Goal: Information Seeking & Learning: Learn about a topic

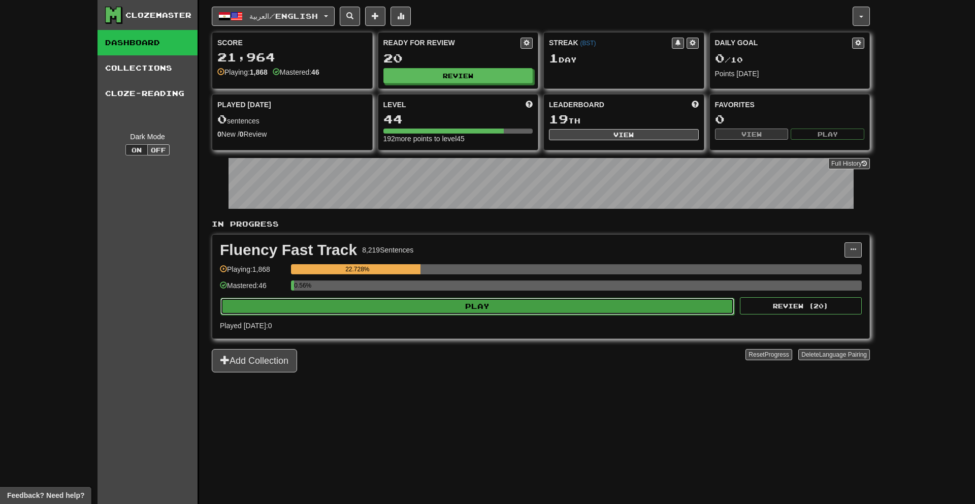
click at [618, 306] on button "Play" at bounding box center [477, 306] width 514 height 17
select select "**"
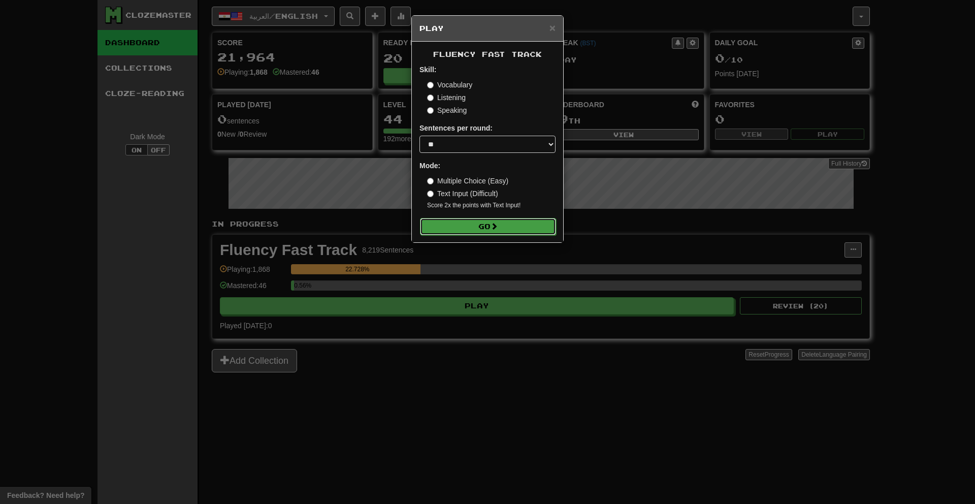
click at [483, 221] on button "Go" at bounding box center [488, 226] width 136 height 17
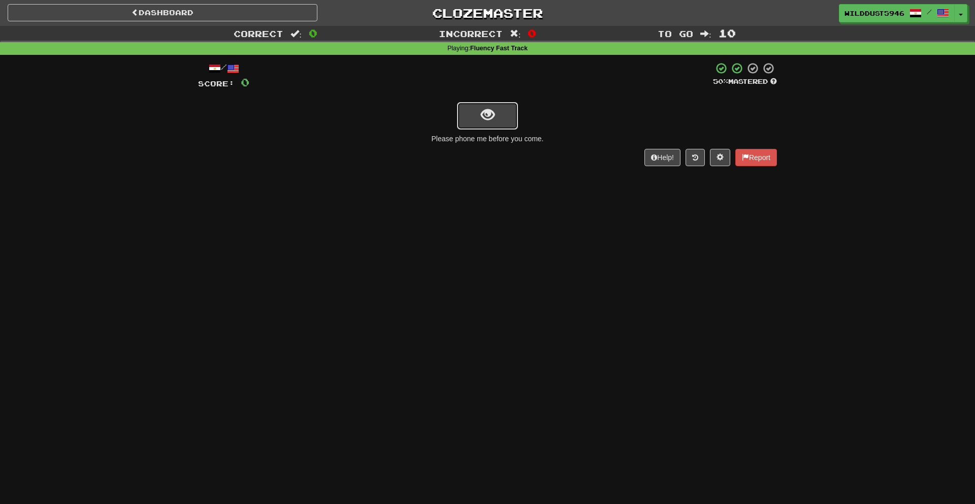
click at [492, 116] on span "show sentence" at bounding box center [488, 115] width 14 height 14
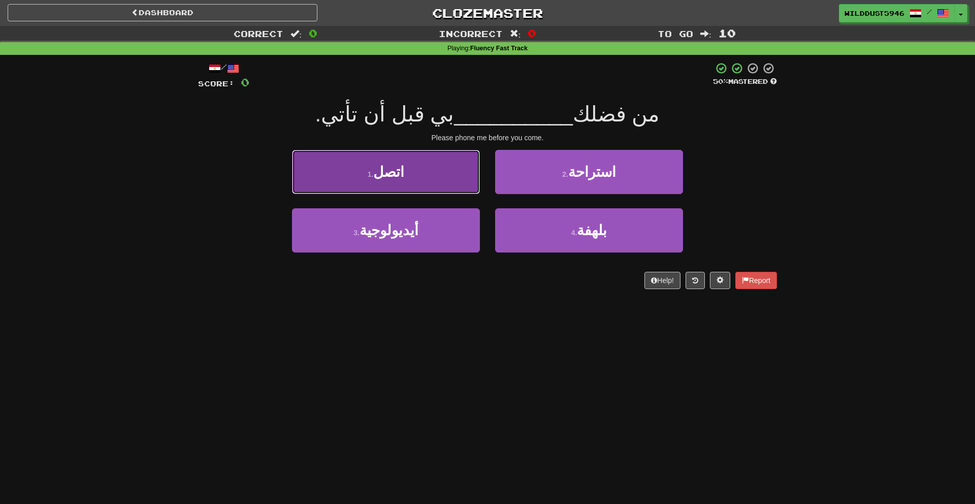
click at [450, 170] on button "1 . اتصل" at bounding box center [386, 172] width 188 height 44
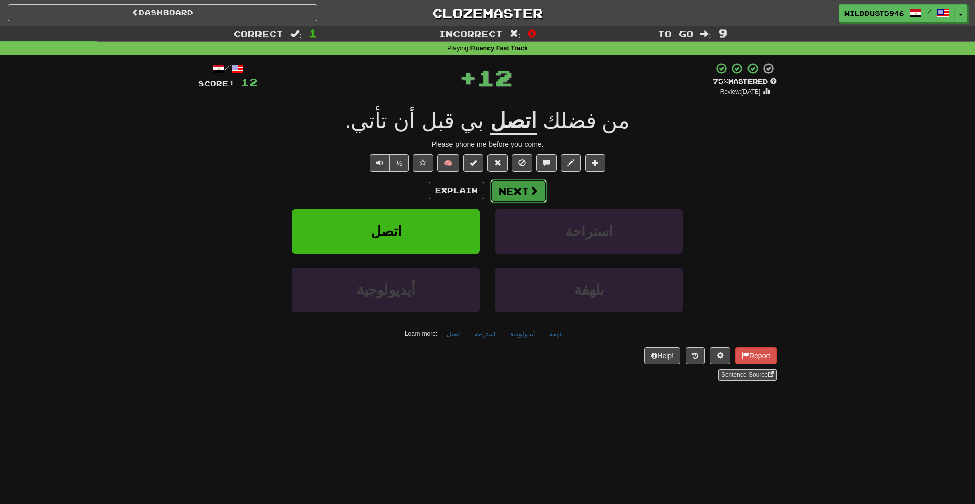
click at [538, 197] on button "Next" at bounding box center [518, 190] width 57 height 23
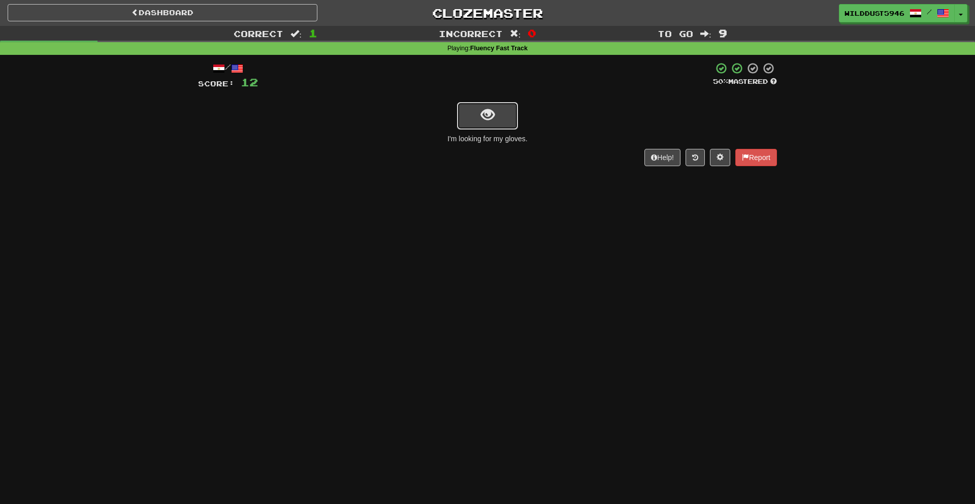
click at [491, 119] on span "show sentence" at bounding box center [488, 115] width 14 height 14
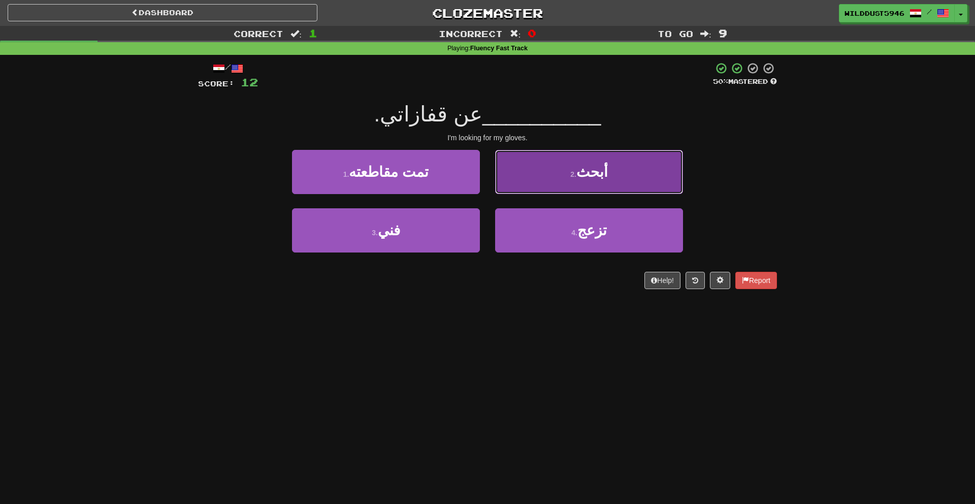
click at [523, 155] on button "2 . أبحث" at bounding box center [589, 172] width 188 height 44
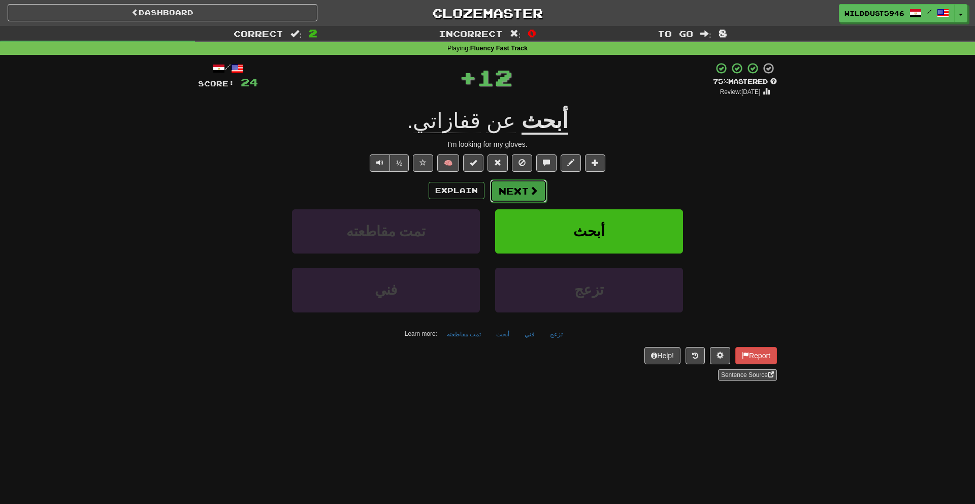
click at [507, 194] on button "Next" at bounding box center [518, 190] width 57 height 23
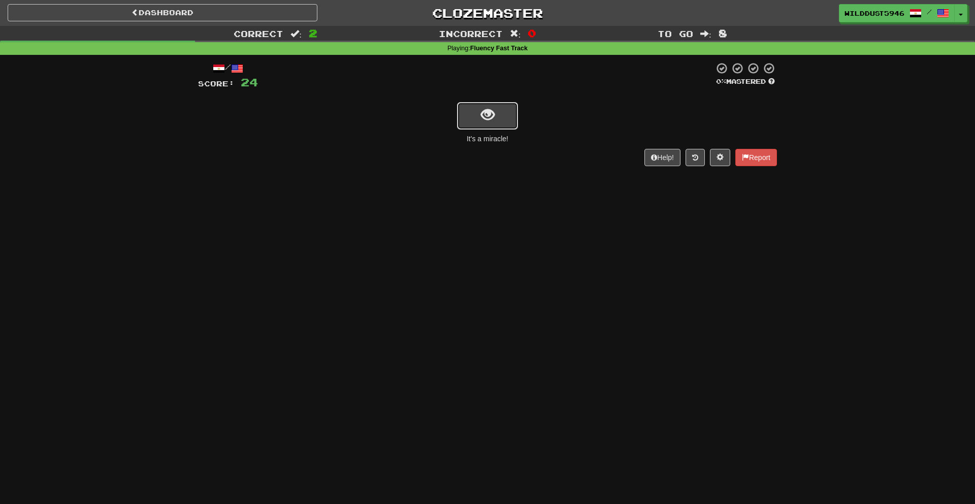
click at [499, 108] on button "show sentence" at bounding box center [487, 115] width 61 height 27
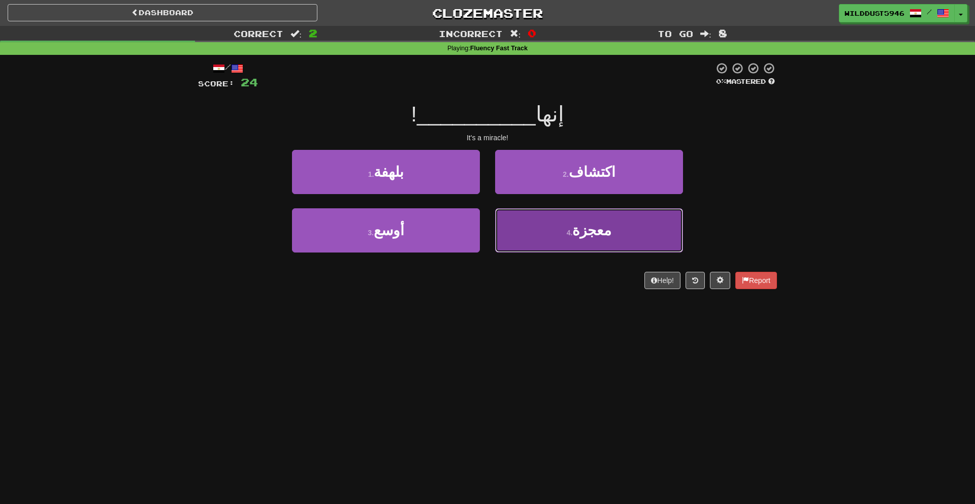
click at [513, 233] on button "4 . معجزة" at bounding box center [589, 230] width 188 height 44
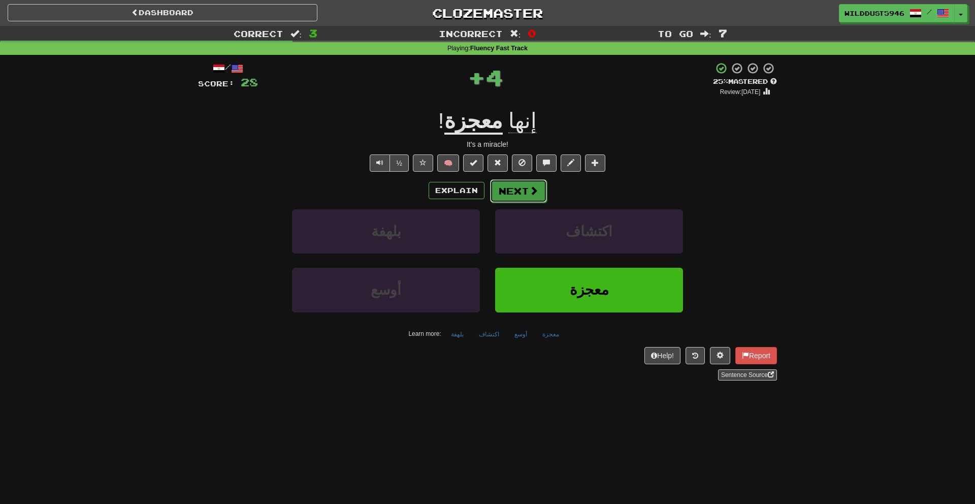
click at [505, 199] on button "Next" at bounding box center [518, 190] width 57 height 23
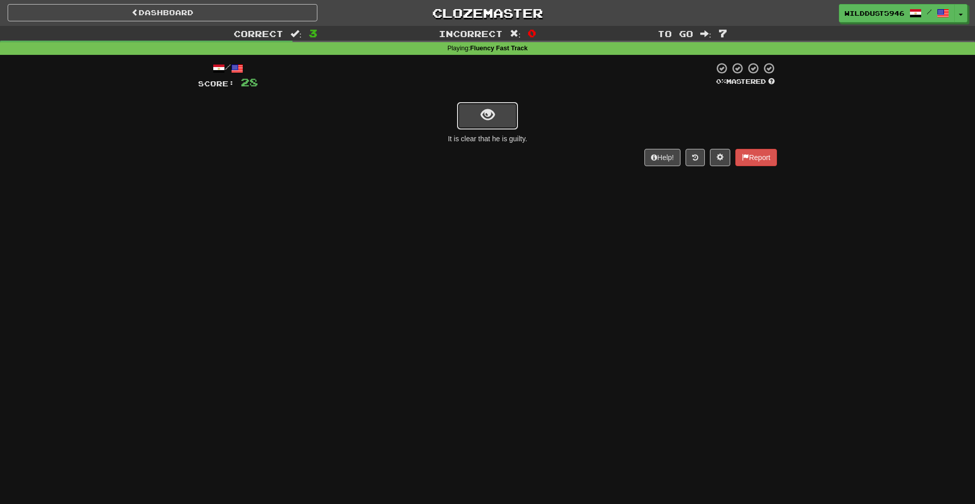
click at [504, 120] on button "show sentence" at bounding box center [487, 115] width 61 height 27
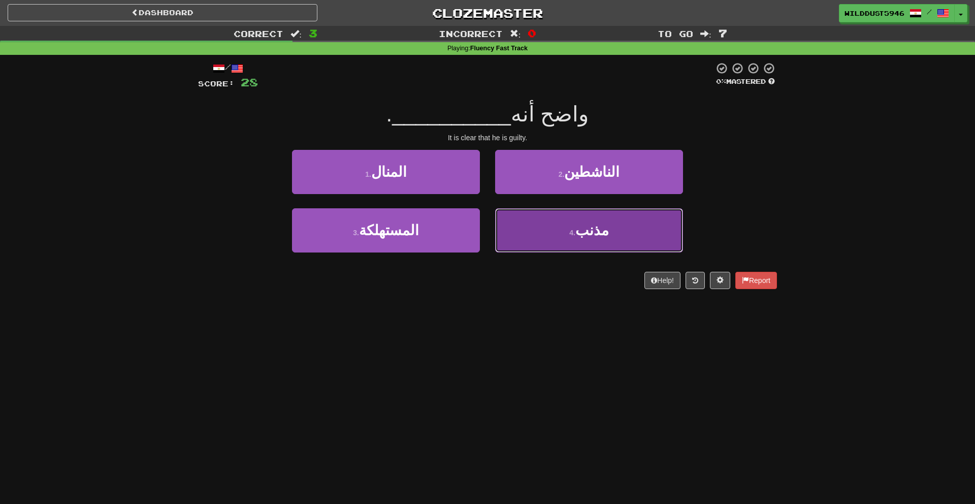
click at [532, 223] on button "4 . مذنب" at bounding box center [589, 230] width 188 height 44
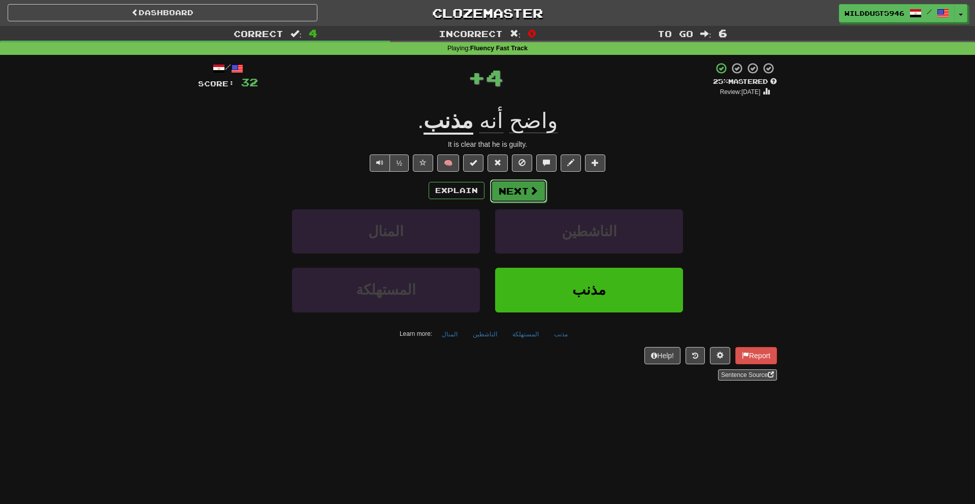
click at [516, 190] on button "Next" at bounding box center [518, 190] width 57 height 23
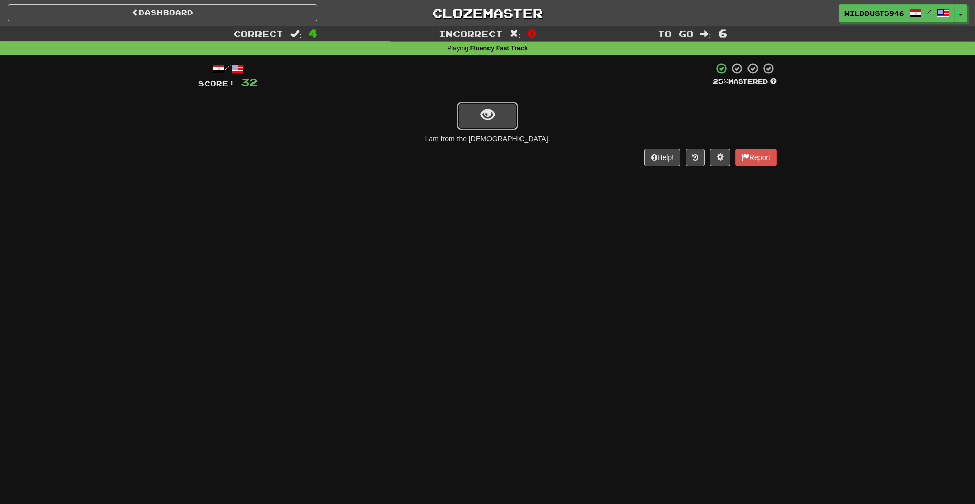
click at [505, 117] on button "show sentence" at bounding box center [487, 115] width 61 height 27
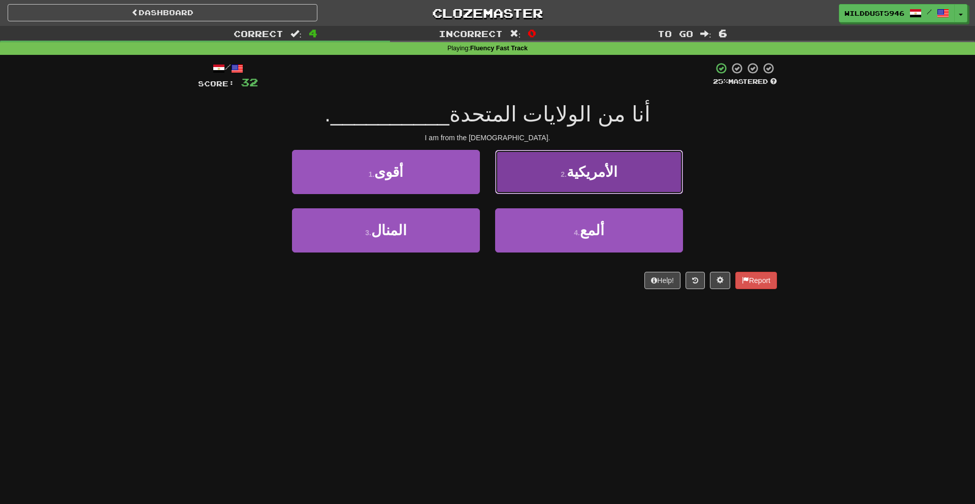
click at [515, 184] on button "2 . الأمريكية" at bounding box center [589, 172] width 188 height 44
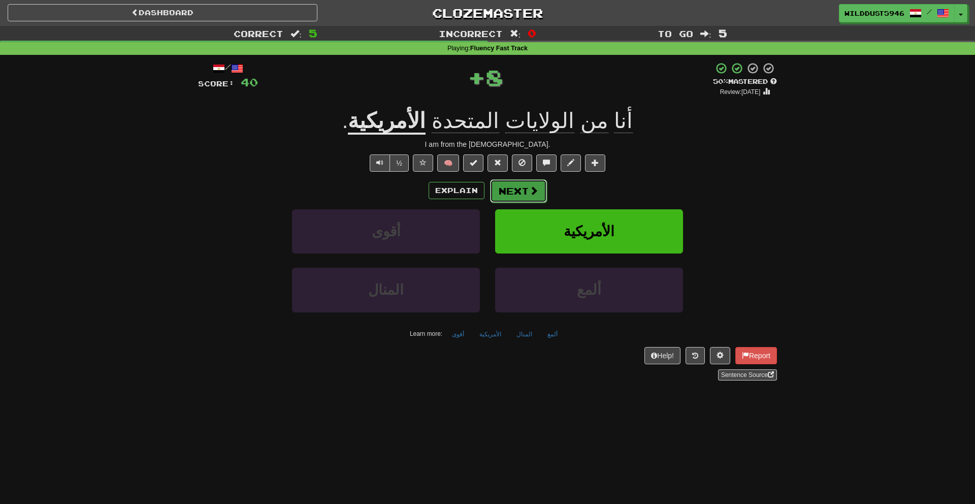
click at [510, 189] on button "Next" at bounding box center [518, 190] width 57 height 23
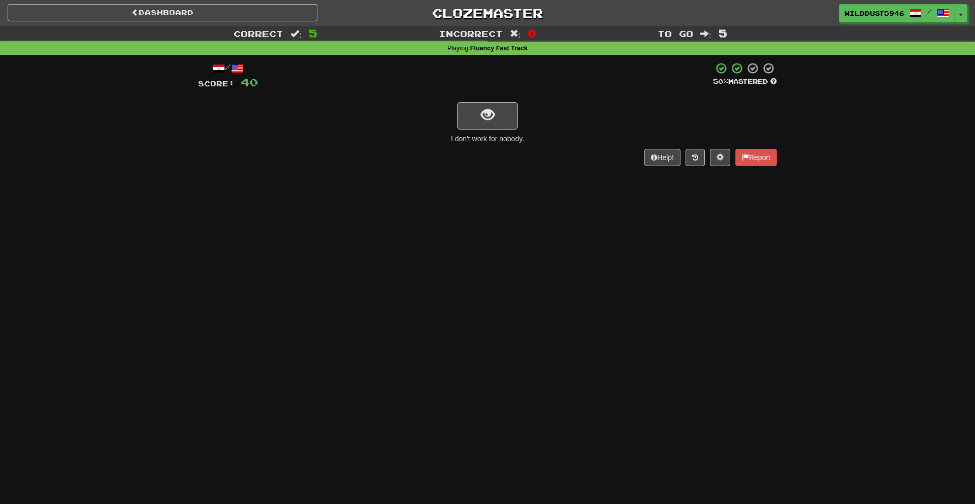
scroll to position [1, 0]
click at [489, 109] on span "show sentence" at bounding box center [488, 115] width 14 height 14
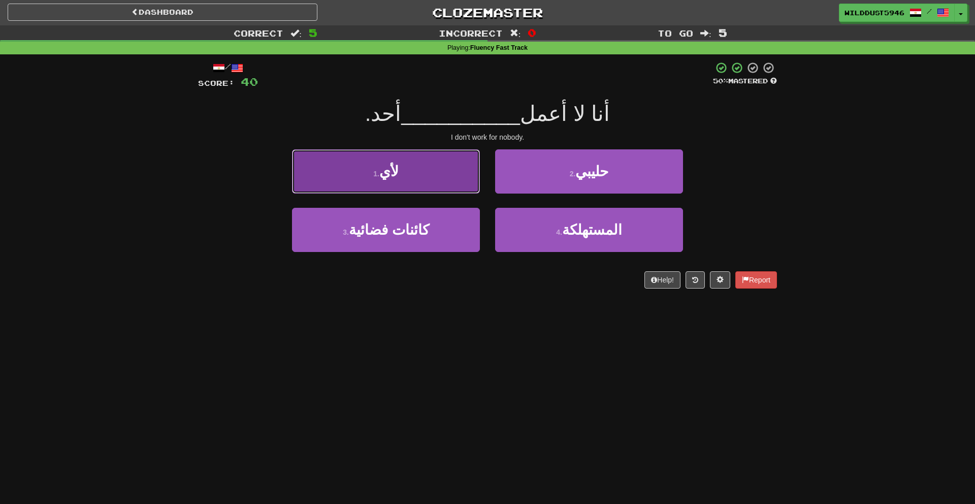
click at [458, 183] on button "1 . لأي" at bounding box center [386, 171] width 188 height 44
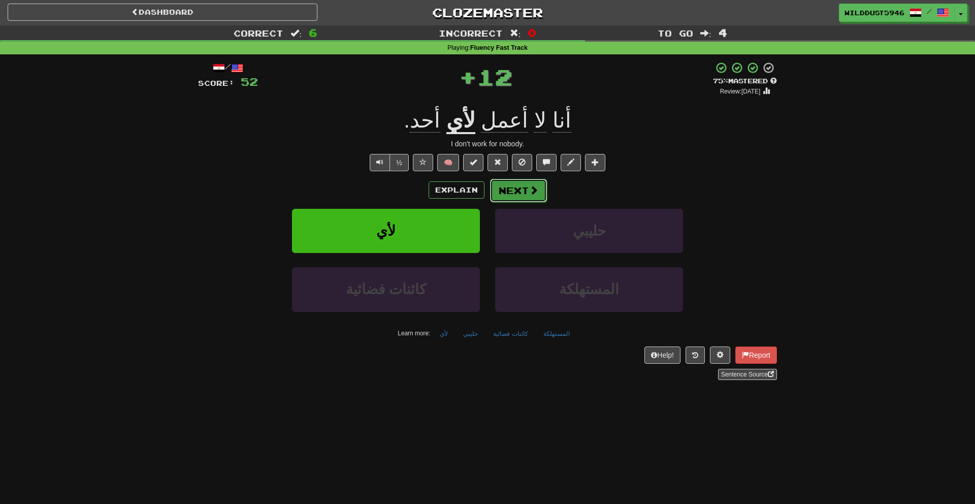
click at [494, 187] on button "Next" at bounding box center [518, 190] width 57 height 23
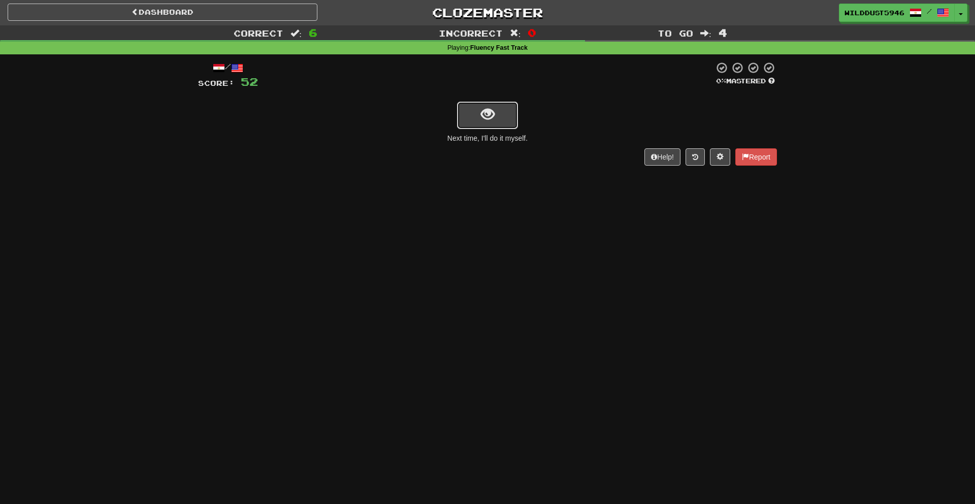
click at [487, 113] on span "show sentence" at bounding box center [488, 115] width 14 height 14
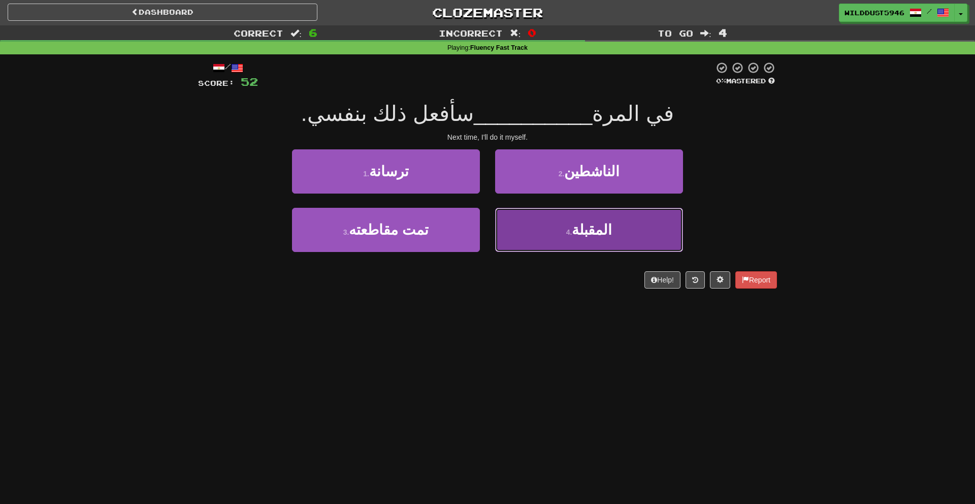
click at [550, 242] on button "4 . المقبلة" at bounding box center [589, 230] width 188 height 44
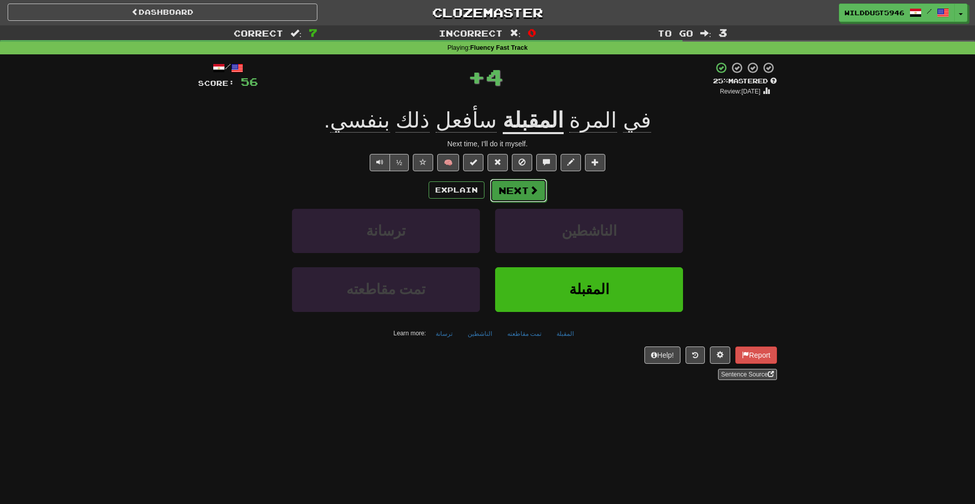
click at [530, 194] on span at bounding box center [533, 189] width 9 height 9
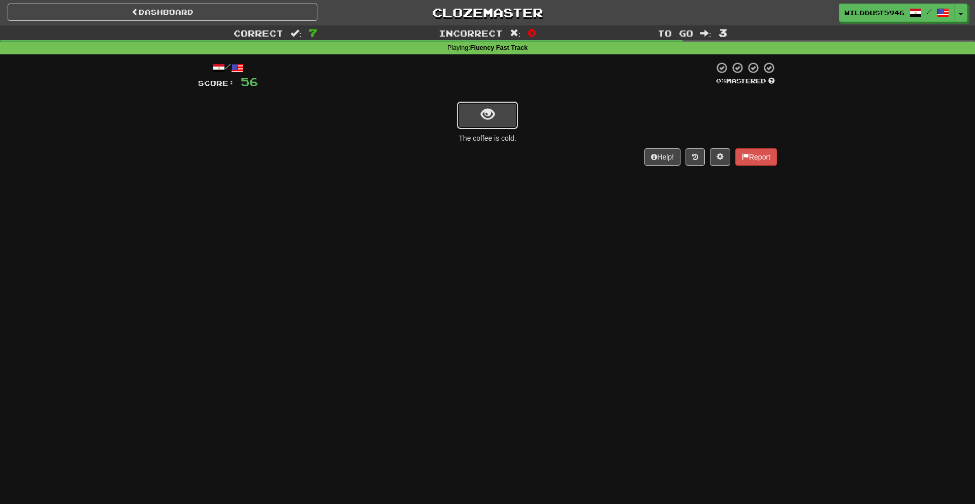
click at [494, 124] on button "show sentence" at bounding box center [487, 115] width 61 height 27
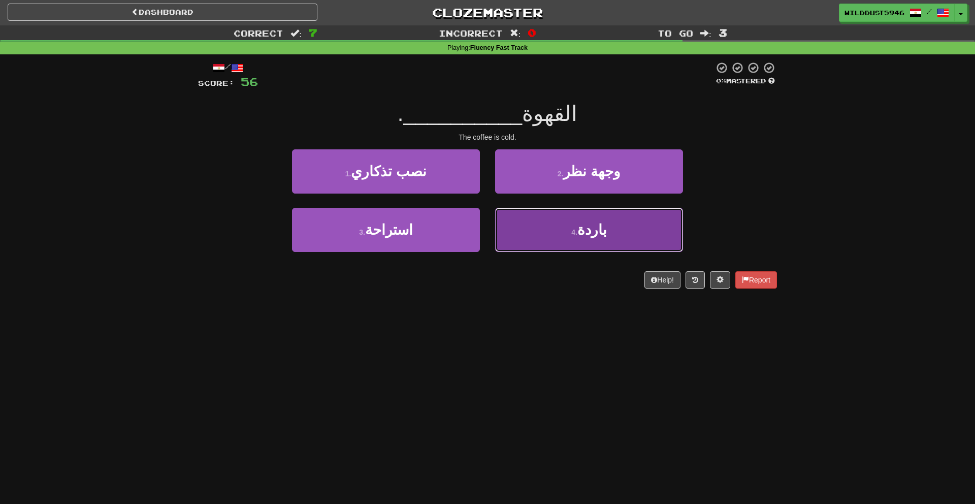
click at [574, 226] on button "4 . باردة" at bounding box center [589, 230] width 188 height 44
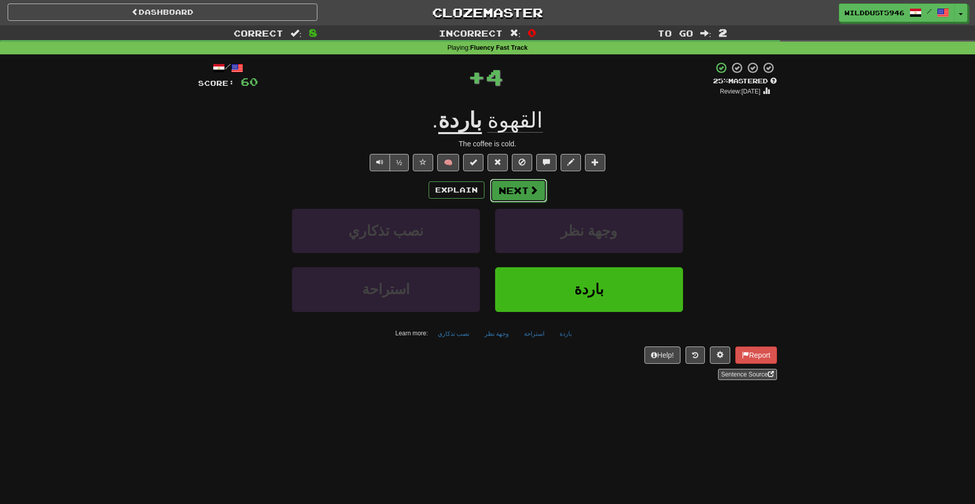
click at [533, 186] on span at bounding box center [533, 189] width 9 height 9
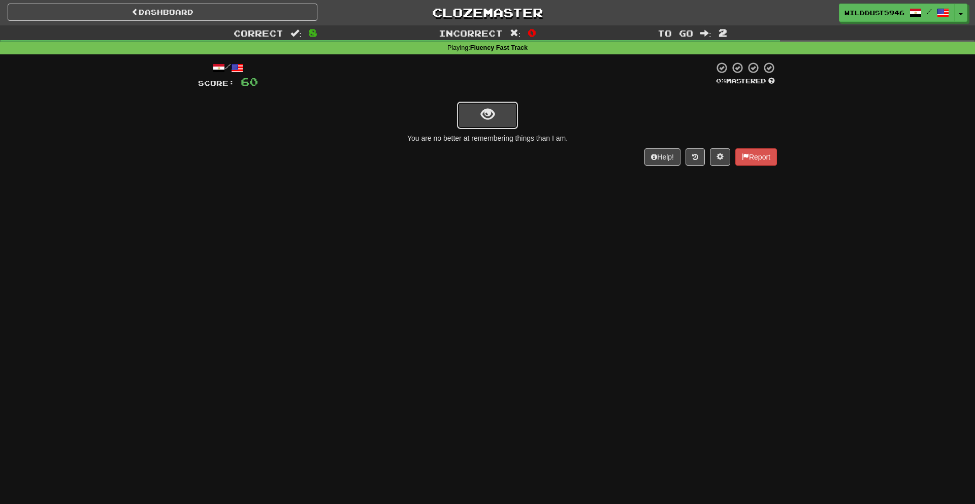
click at [478, 108] on button "show sentence" at bounding box center [487, 115] width 61 height 27
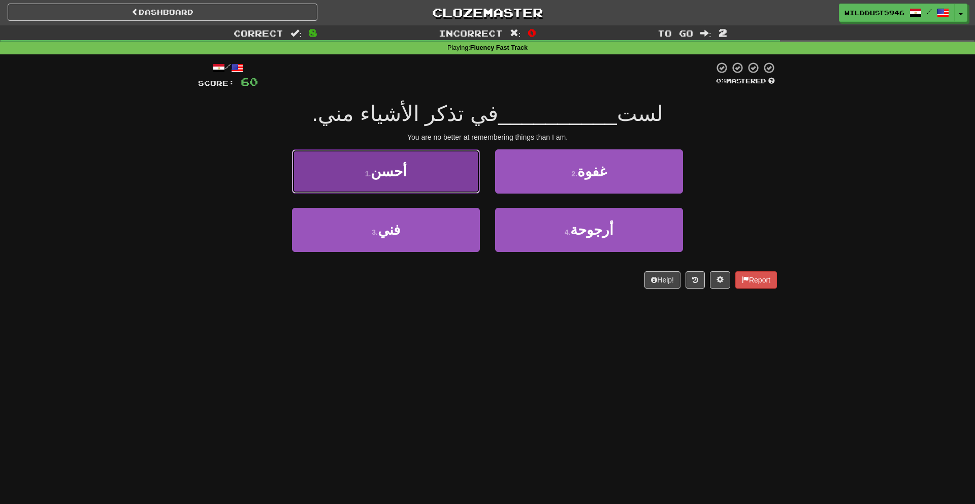
click at [441, 183] on button "1 . أحسن" at bounding box center [386, 171] width 188 height 44
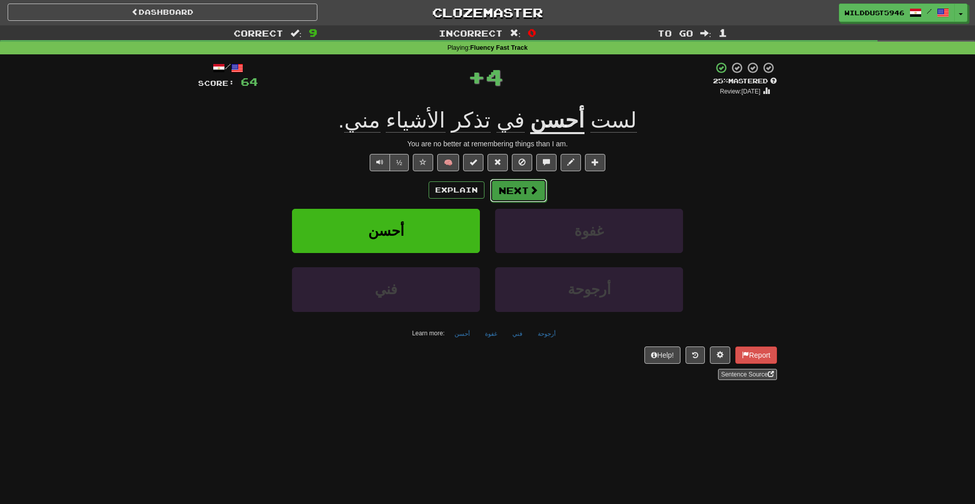
click at [511, 191] on button "Next" at bounding box center [518, 190] width 57 height 23
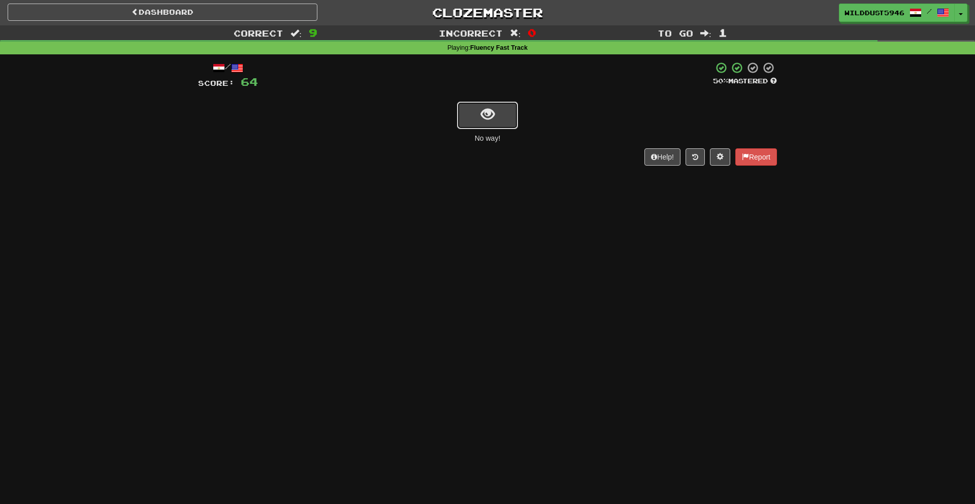
click at [490, 121] on span "show sentence" at bounding box center [488, 115] width 14 height 14
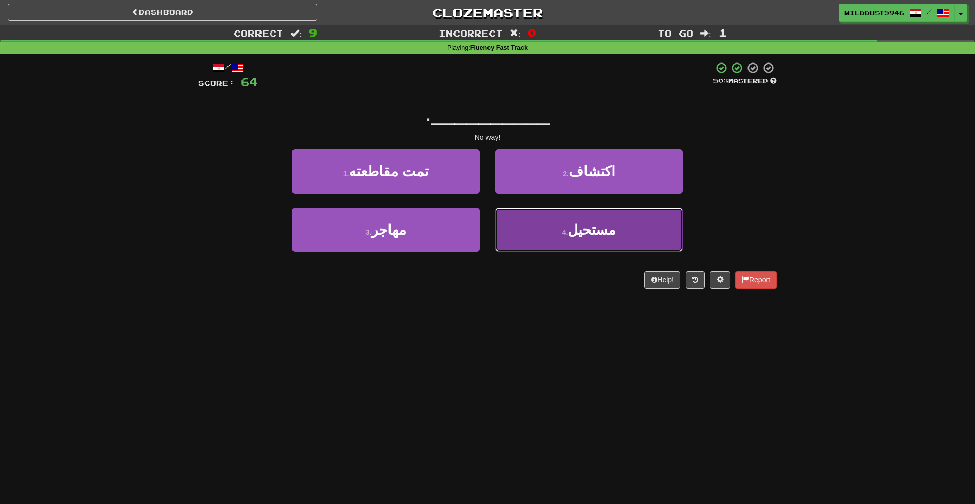
click at [498, 224] on button "4 . مستحيل" at bounding box center [589, 230] width 188 height 44
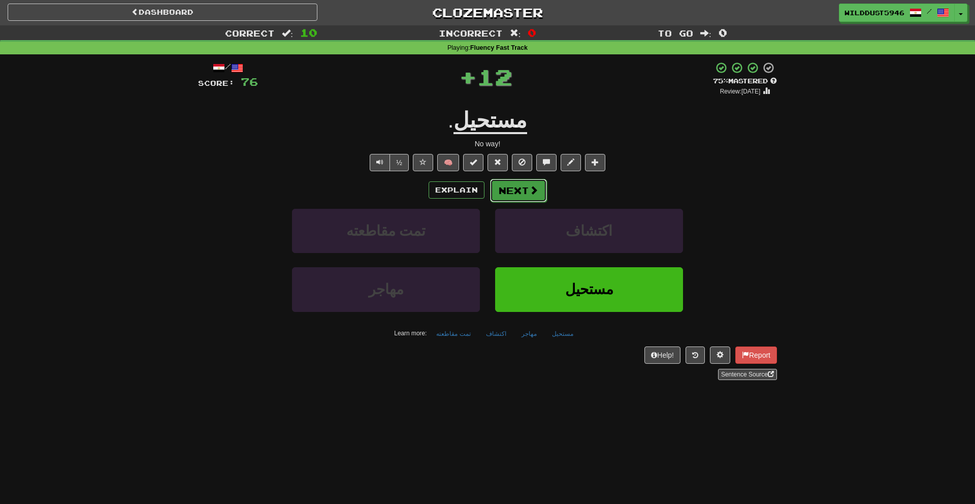
click at [527, 192] on button "Next" at bounding box center [518, 190] width 57 height 23
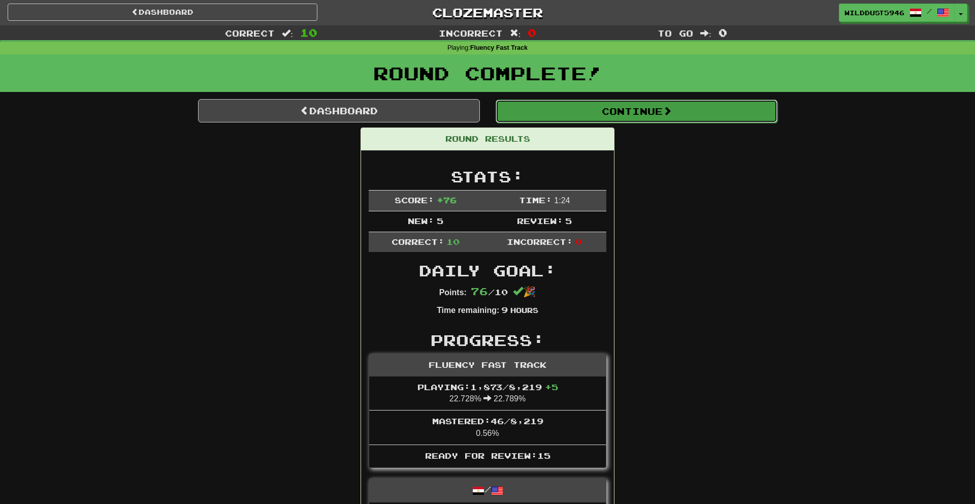
click at [632, 113] on button "Continue" at bounding box center [637, 111] width 282 height 23
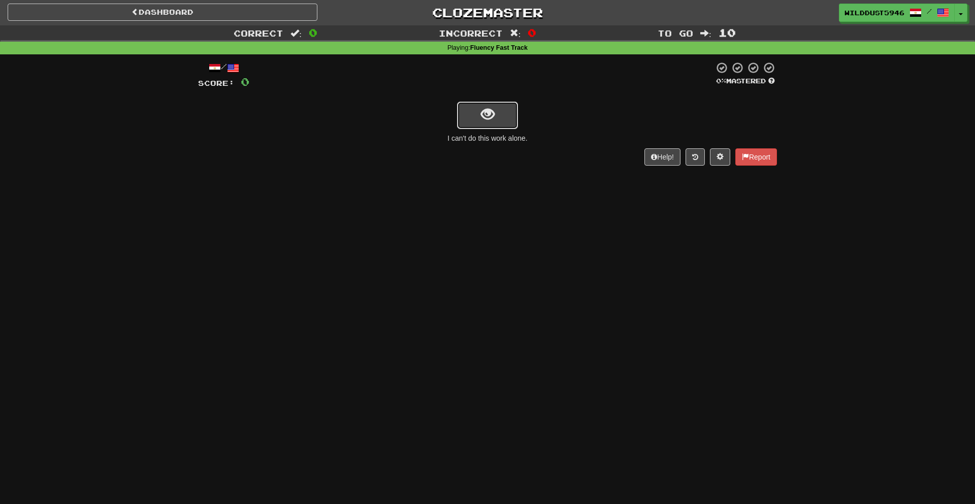
click at [512, 124] on button "show sentence" at bounding box center [487, 115] width 61 height 27
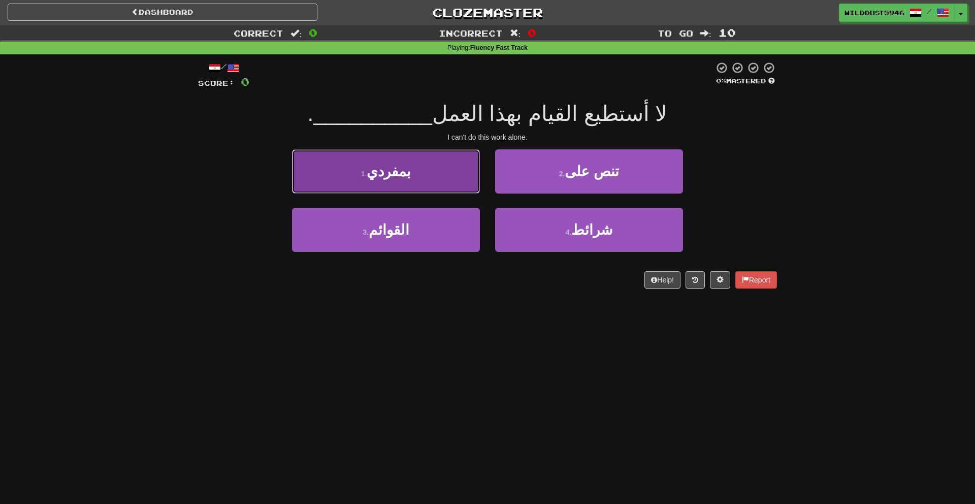
click at [432, 177] on button "1 . بمفردي" at bounding box center [386, 171] width 188 height 44
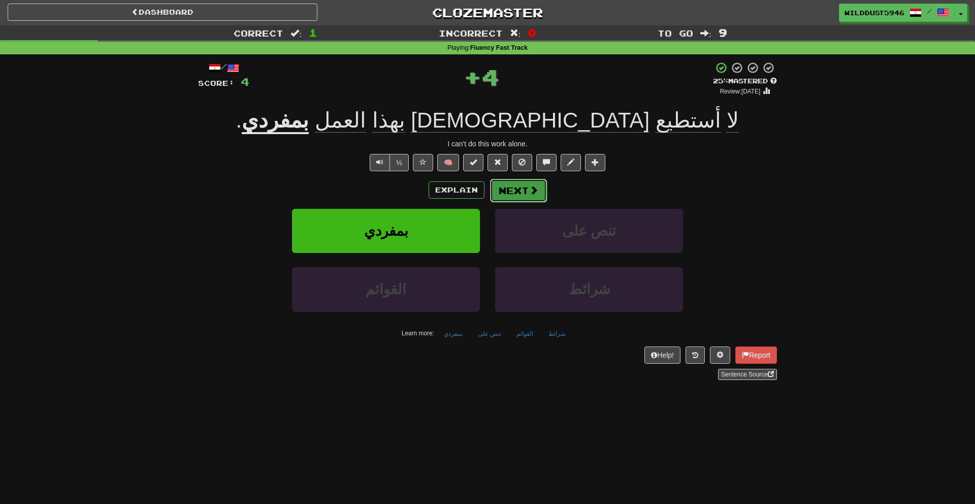
click at [512, 194] on button "Next" at bounding box center [518, 190] width 57 height 23
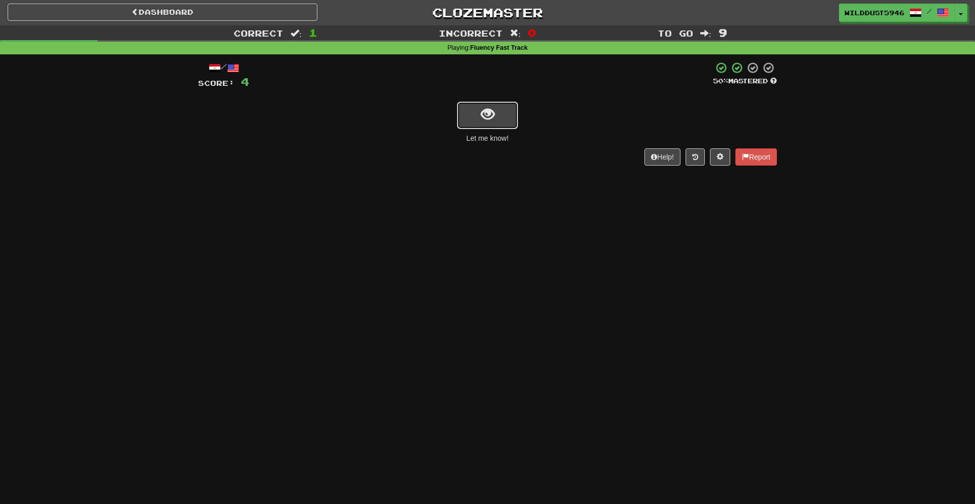
click at [498, 123] on button "show sentence" at bounding box center [487, 115] width 61 height 27
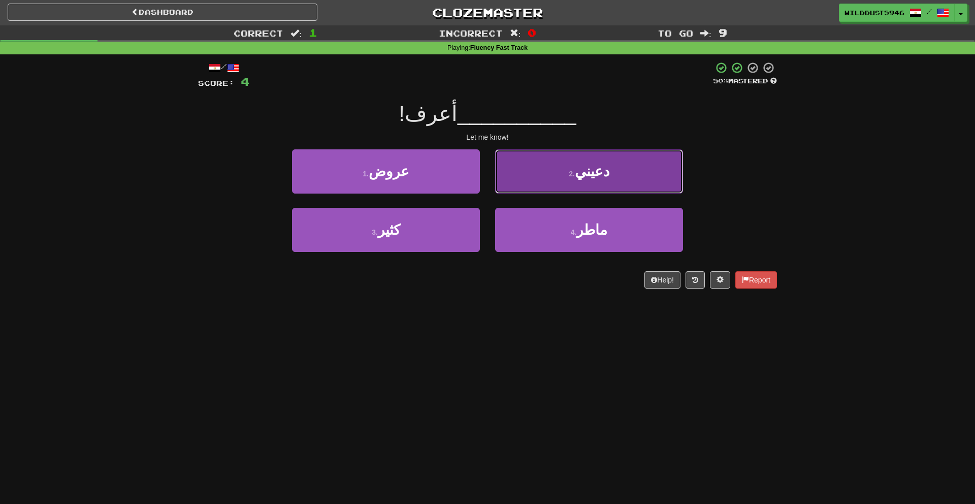
click at [531, 175] on button "2 . دعيني" at bounding box center [589, 171] width 188 height 44
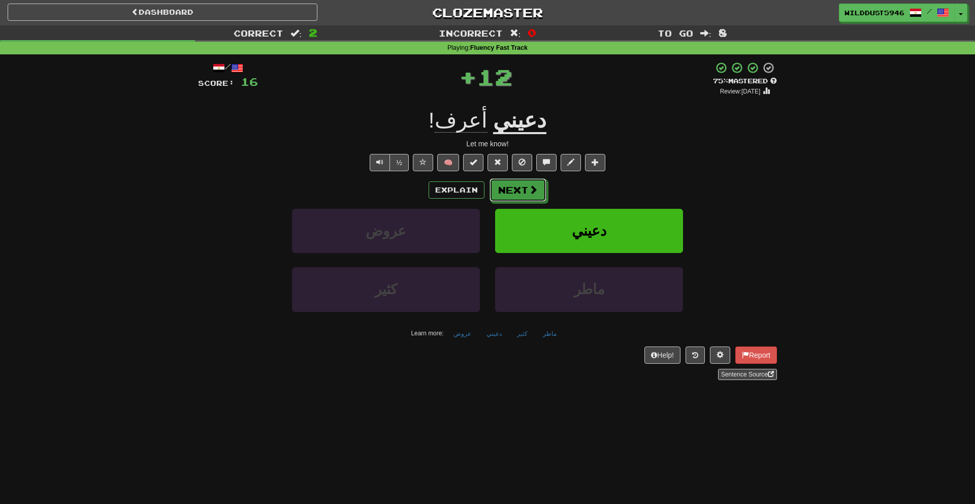
click at [513, 195] on button "Next" at bounding box center [518, 189] width 57 height 23
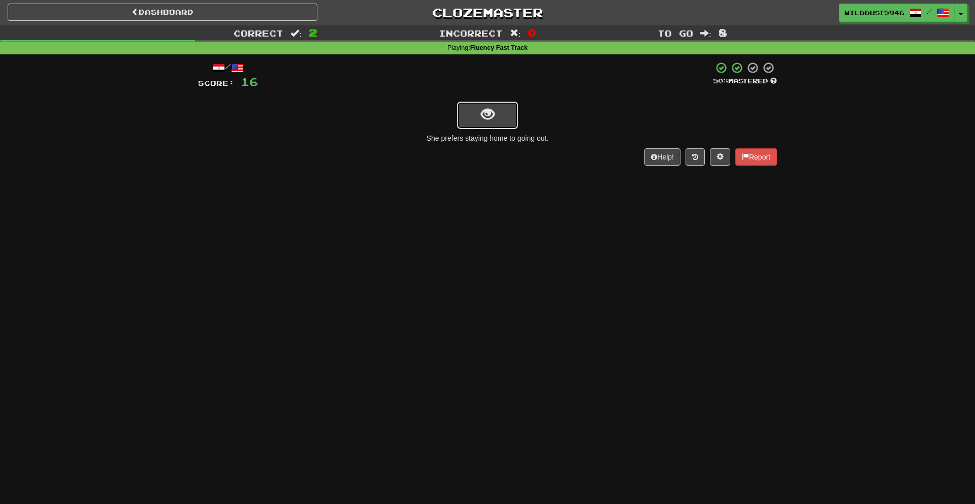
click at [485, 118] on span "show sentence" at bounding box center [488, 115] width 14 height 14
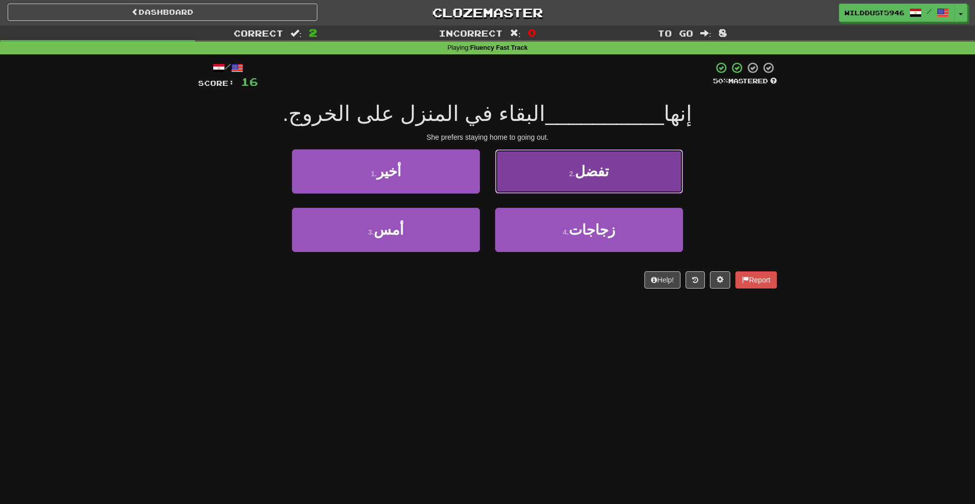
click at [585, 182] on button "2 . تفضل" at bounding box center [589, 171] width 188 height 44
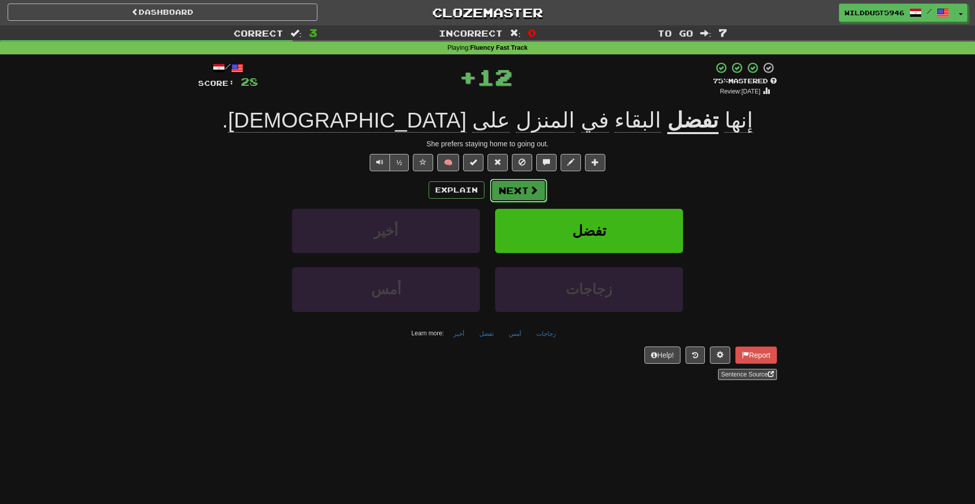
click at [516, 184] on button "Next" at bounding box center [518, 190] width 57 height 23
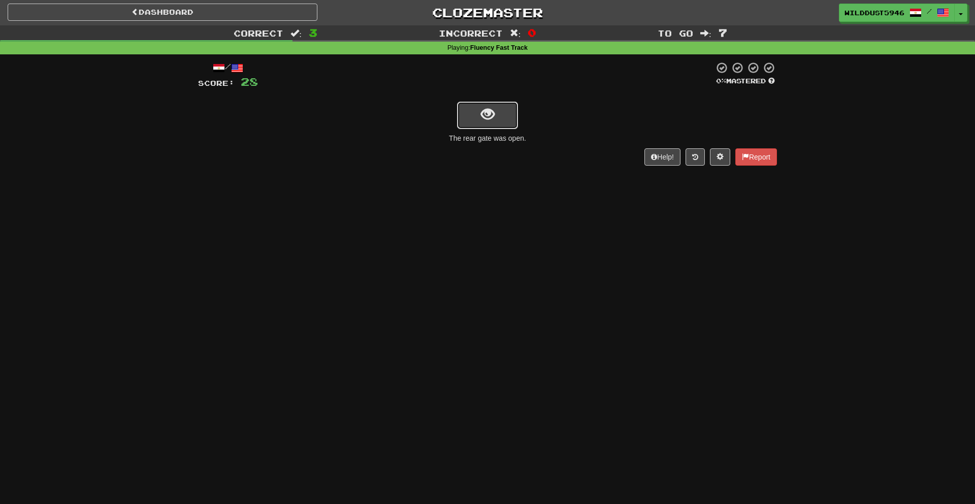
click at [484, 108] on span "show sentence" at bounding box center [488, 115] width 14 height 14
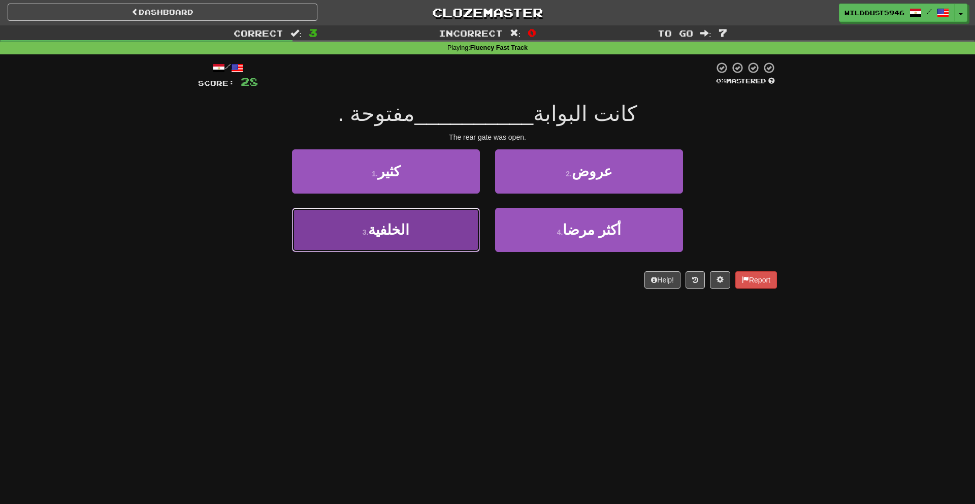
click at [379, 243] on button "3 . الخلفية" at bounding box center [386, 230] width 188 height 44
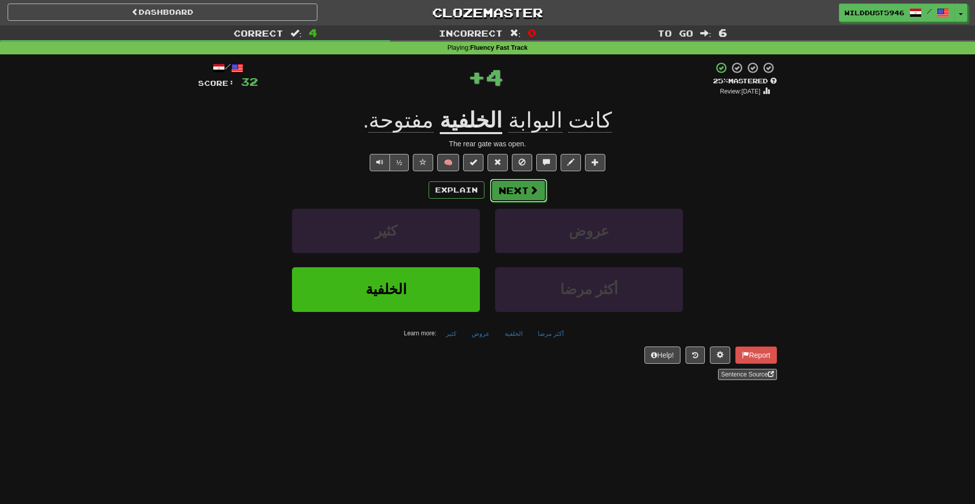
click at [521, 194] on button "Next" at bounding box center [518, 190] width 57 height 23
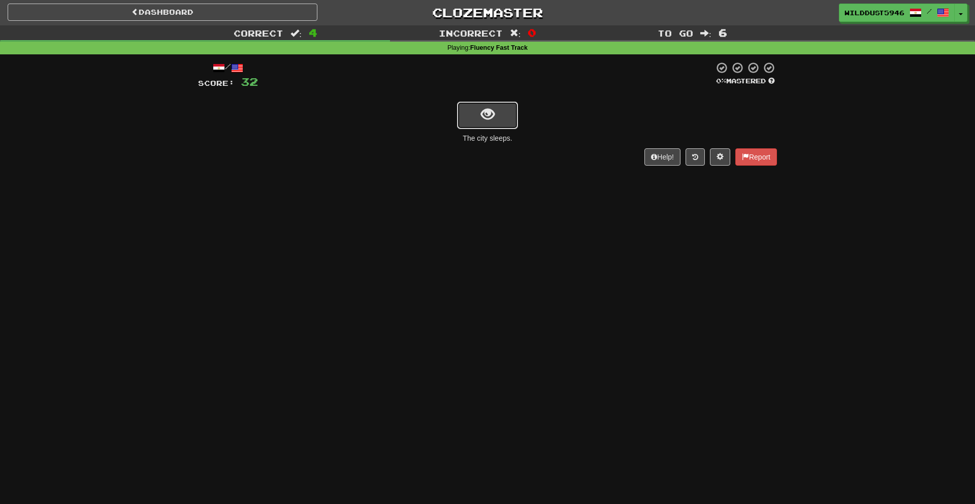
click at [494, 126] on button "show sentence" at bounding box center [487, 115] width 61 height 27
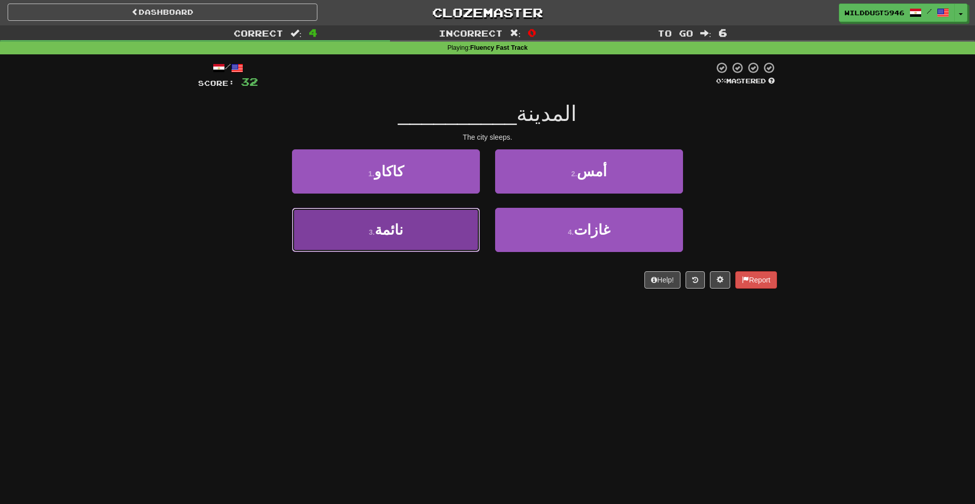
click at [390, 228] on span "نائمة" at bounding box center [389, 230] width 28 height 16
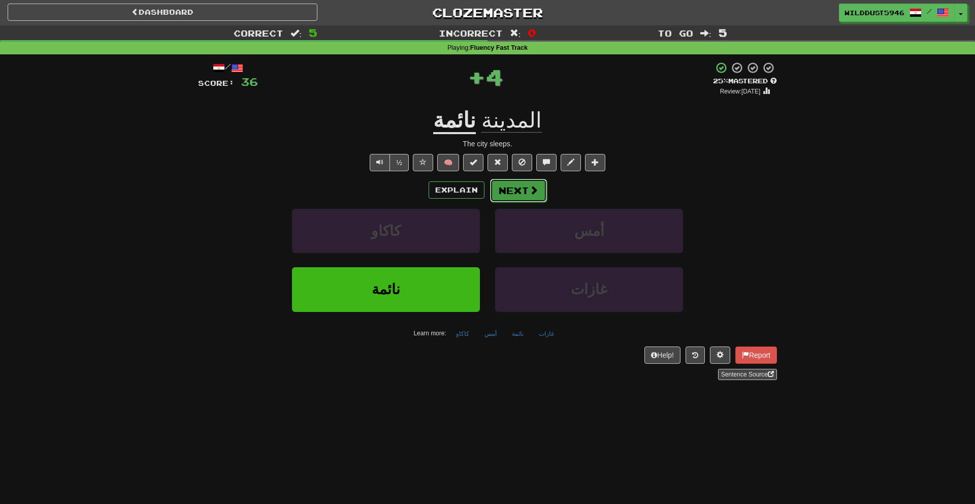
click at [505, 193] on button "Next" at bounding box center [518, 190] width 57 height 23
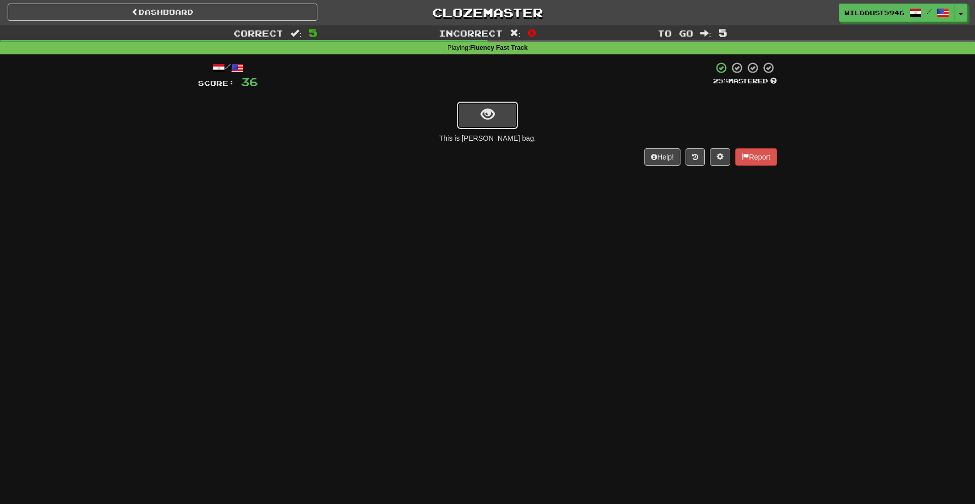
click at [488, 117] on span "show sentence" at bounding box center [488, 115] width 14 height 14
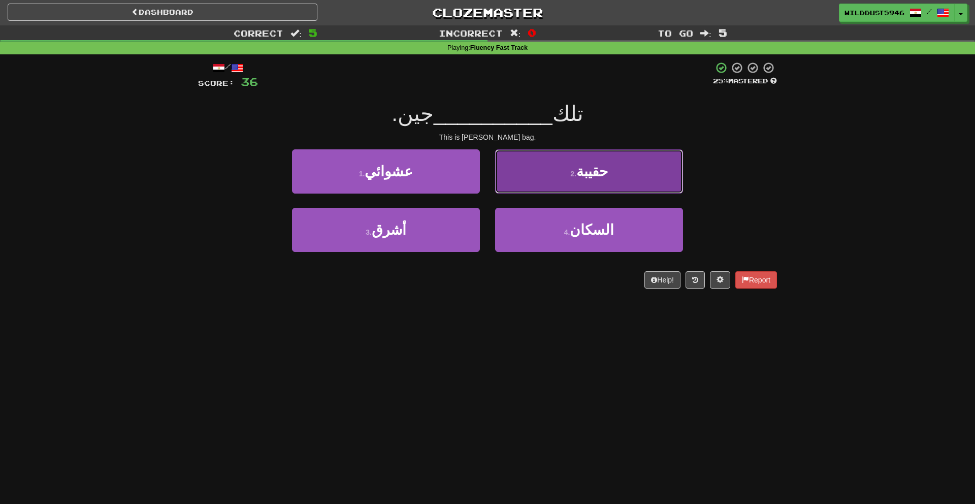
click at [543, 180] on button "2 . حقيبة" at bounding box center [589, 171] width 188 height 44
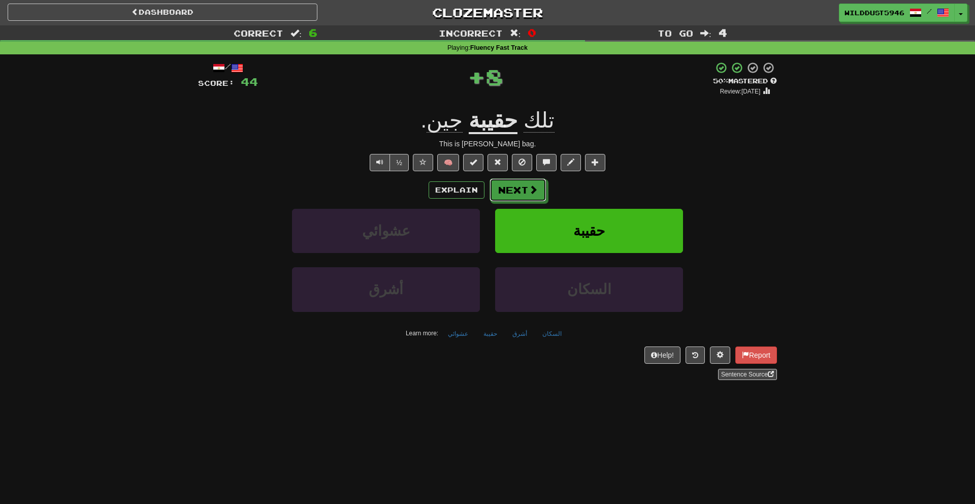
click at [533, 187] on span at bounding box center [533, 189] width 9 height 9
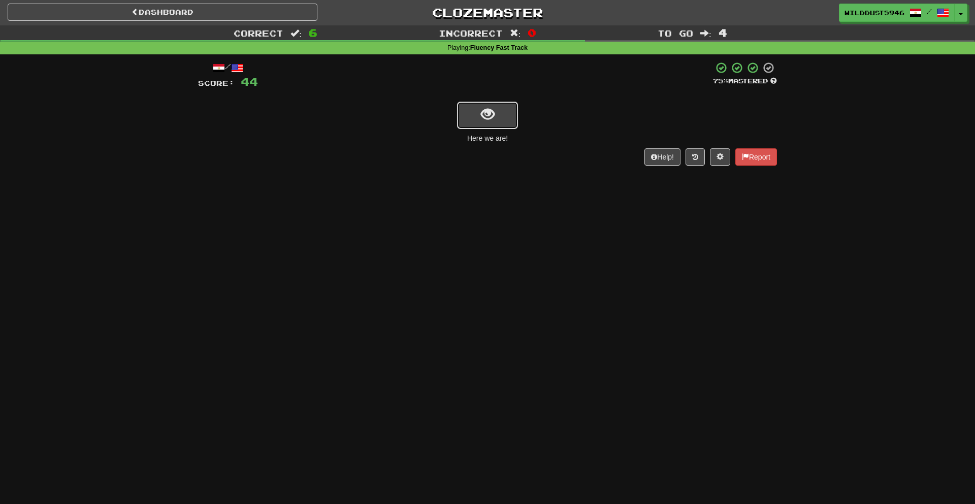
click at [497, 116] on button "show sentence" at bounding box center [487, 115] width 61 height 27
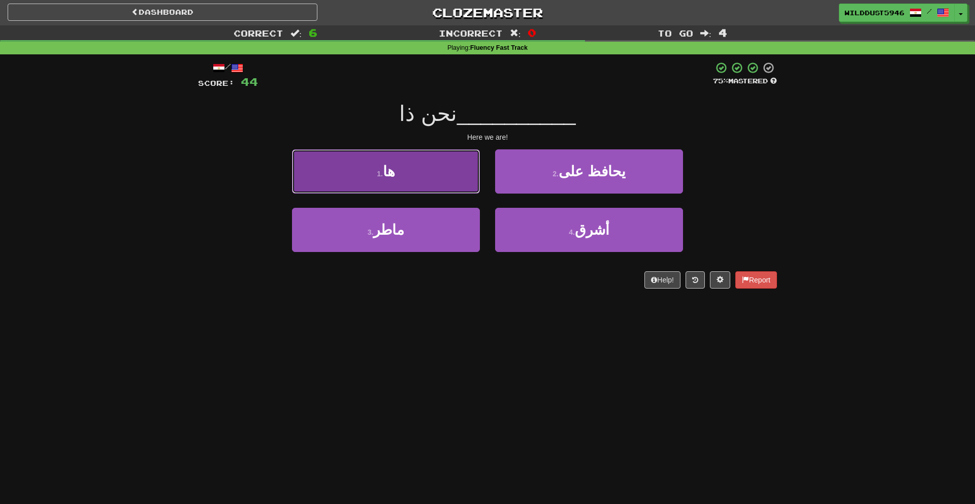
click at [449, 171] on button "1 . ها" at bounding box center [386, 171] width 188 height 44
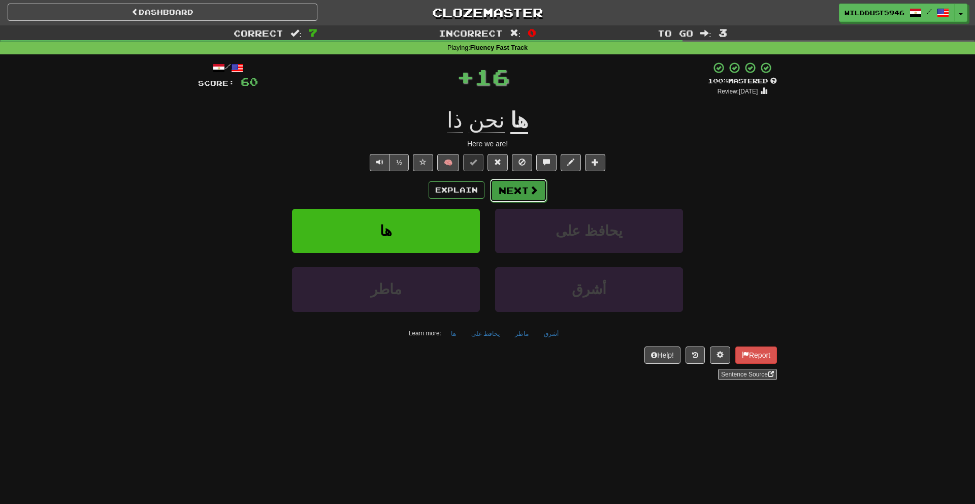
click at [529, 192] on span at bounding box center [533, 189] width 9 height 9
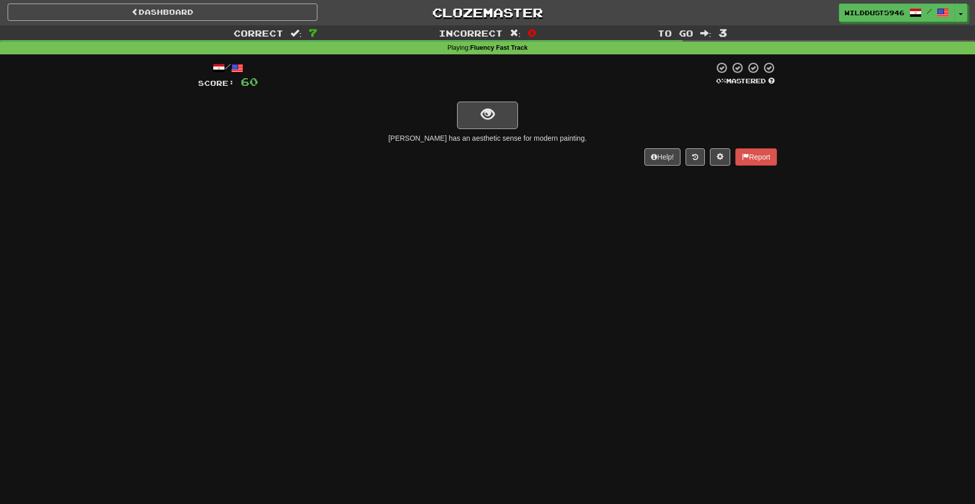
click at [439, 120] on div at bounding box center [487, 114] width 579 height 29
click at [470, 117] on button "show sentence" at bounding box center [487, 115] width 61 height 27
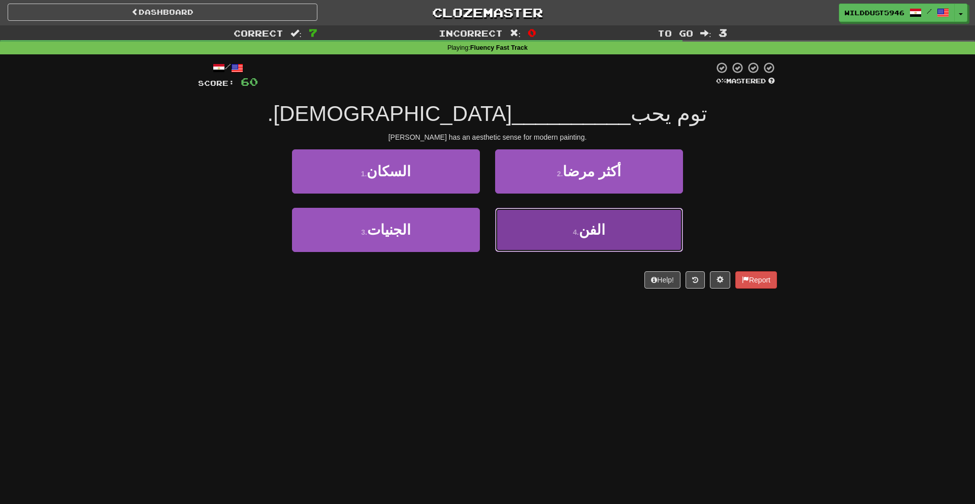
click at [575, 239] on button "4 . الفن" at bounding box center [589, 230] width 188 height 44
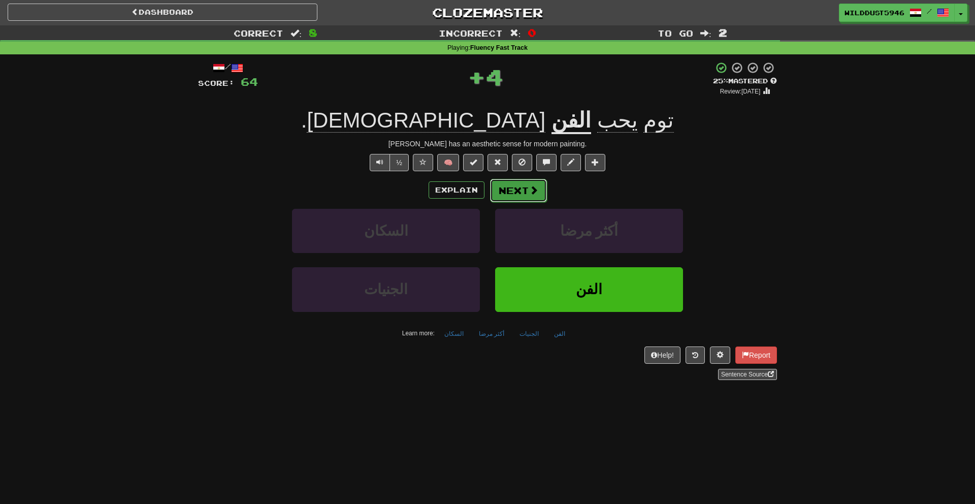
click at [506, 191] on button "Next" at bounding box center [518, 190] width 57 height 23
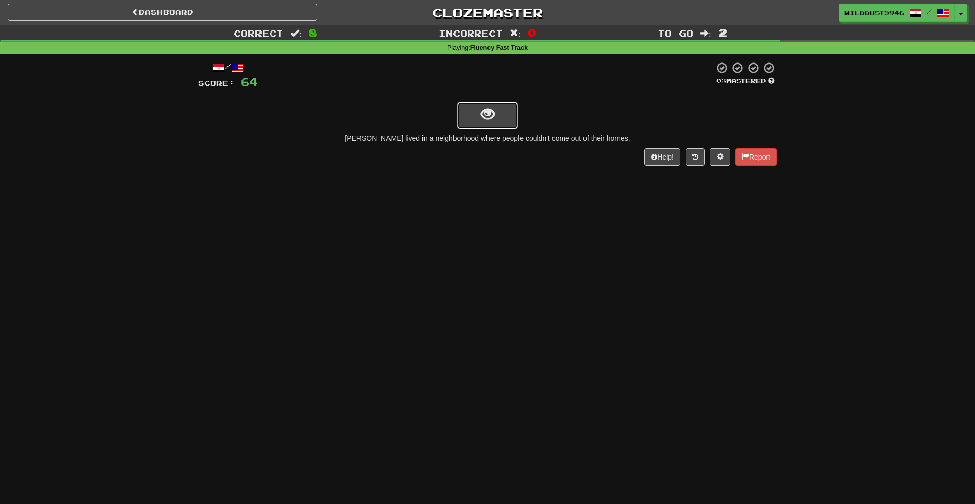
click at [517, 119] on button "show sentence" at bounding box center [487, 115] width 61 height 27
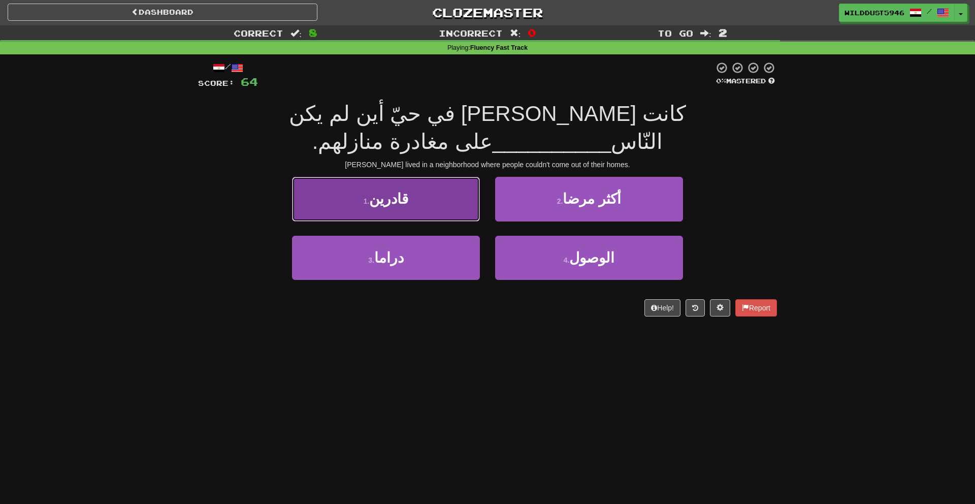
click at [404, 191] on span "قادرين" at bounding box center [388, 199] width 39 height 16
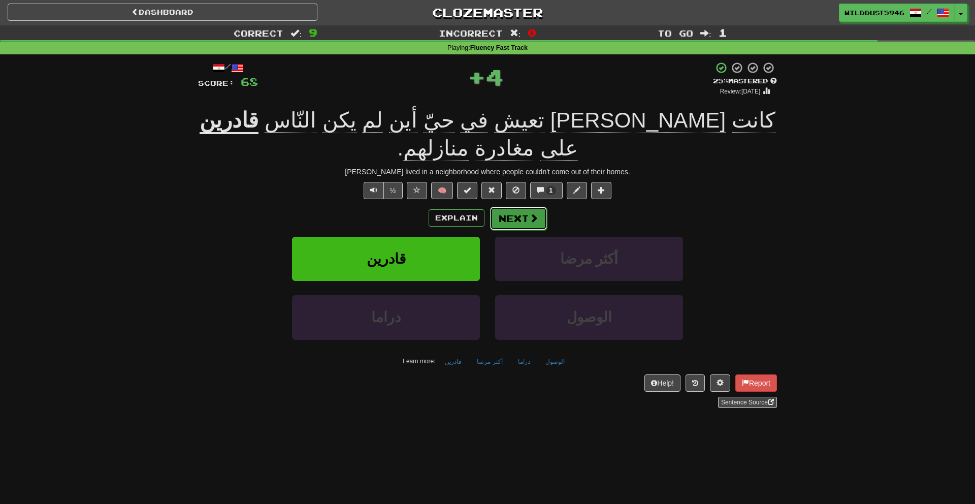
click at [505, 207] on button "Next" at bounding box center [518, 218] width 57 height 23
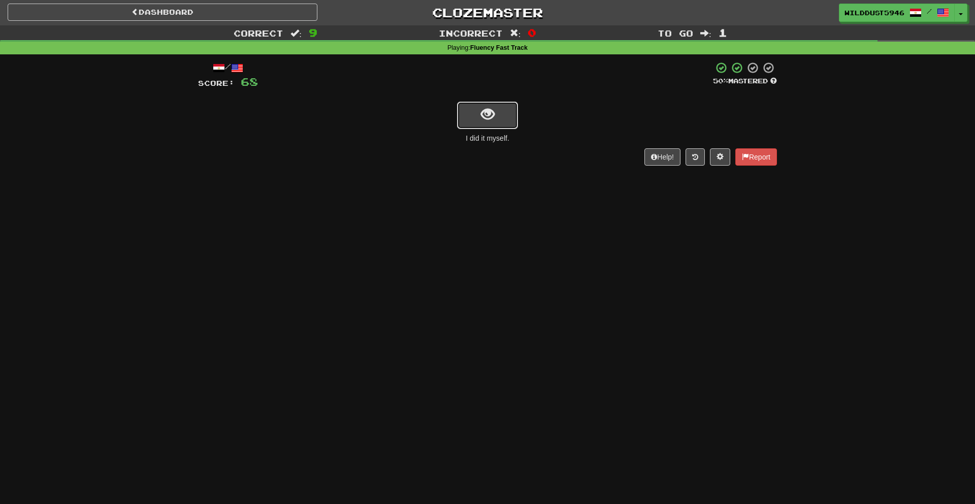
click at [495, 108] on button "show sentence" at bounding box center [487, 115] width 61 height 27
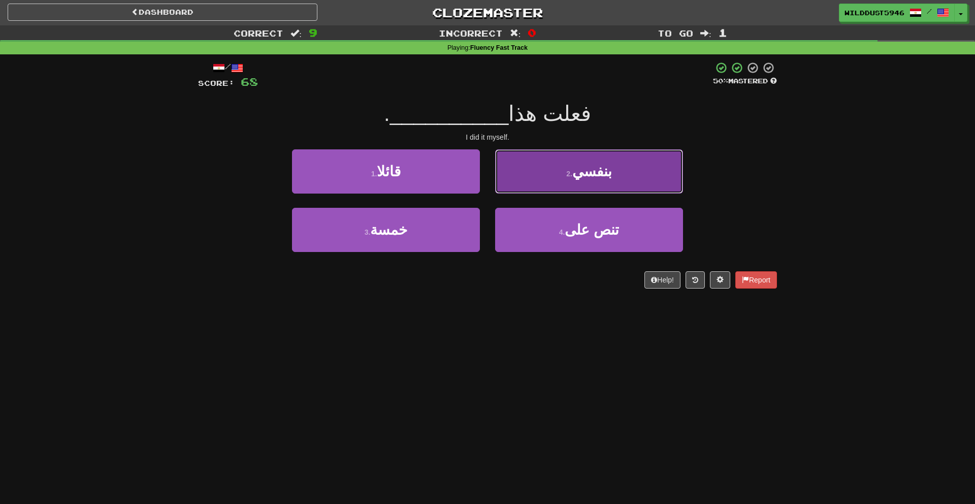
click at [540, 150] on button "2 . بنفسي" at bounding box center [589, 171] width 188 height 44
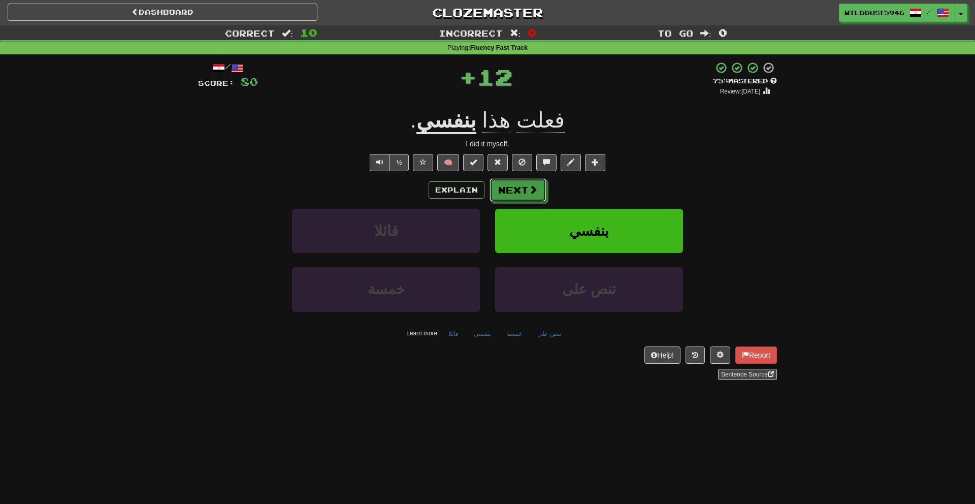
click at [528, 189] on button "Next" at bounding box center [518, 189] width 57 height 23
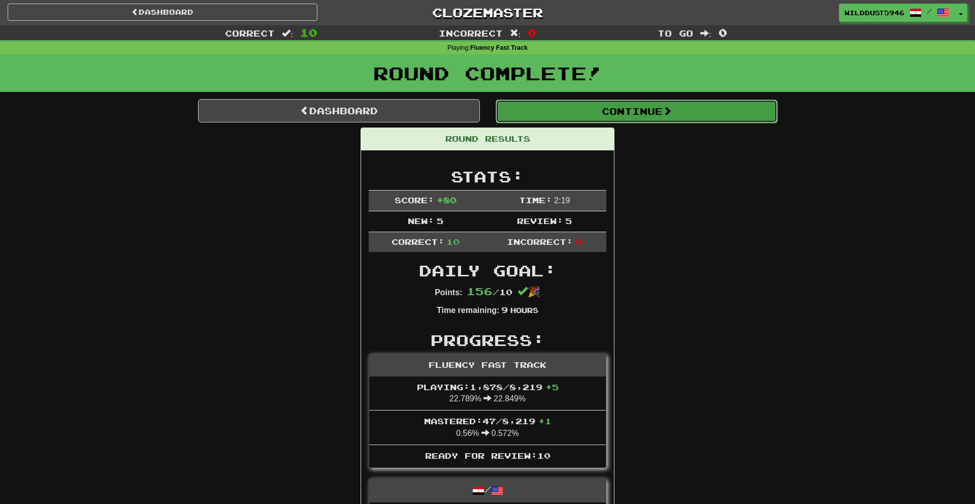
click at [560, 121] on button "Continue" at bounding box center [637, 111] width 282 height 23
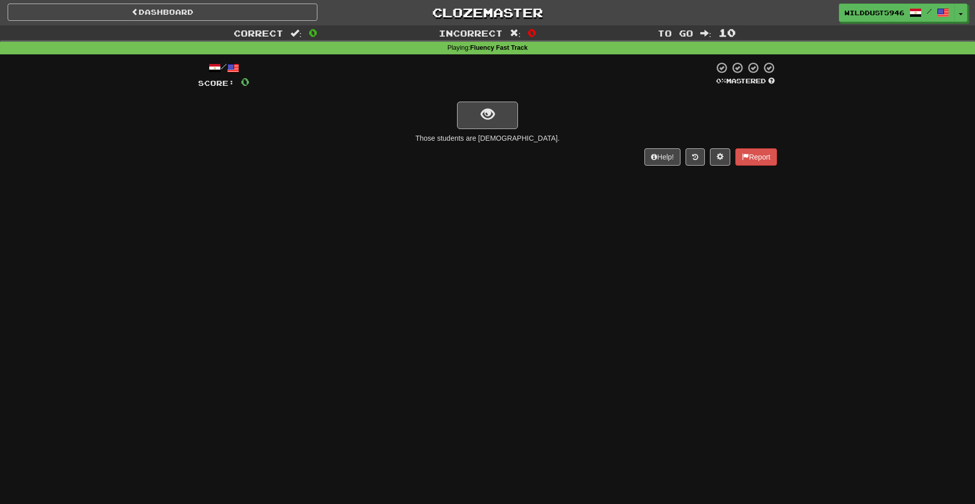
click at [519, 120] on div at bounding box center [487, 114] width 579 height 29
click at [503, 122] on button "show sentence" at bounding box center [487, 115] width 61 height 27
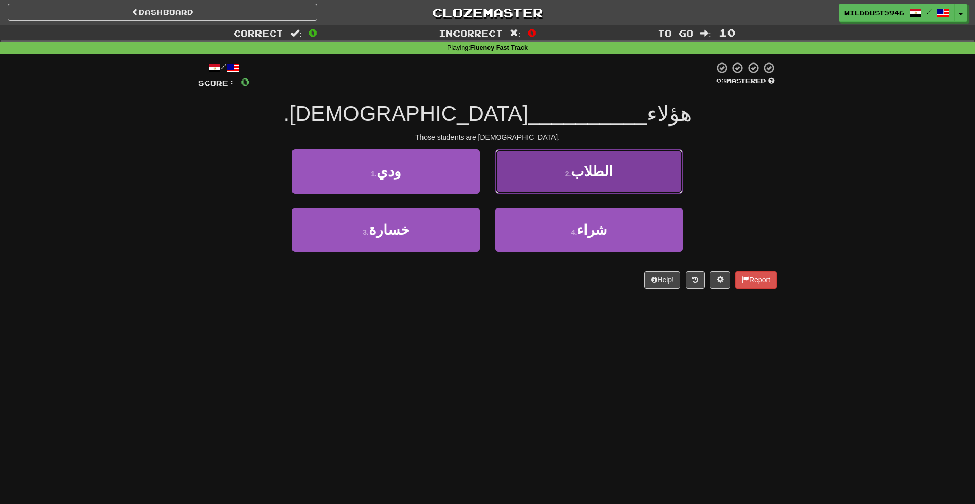
click at [556, 175] on button "2 . الطلاب" at bounding box center [589, 171] width 188 height 44
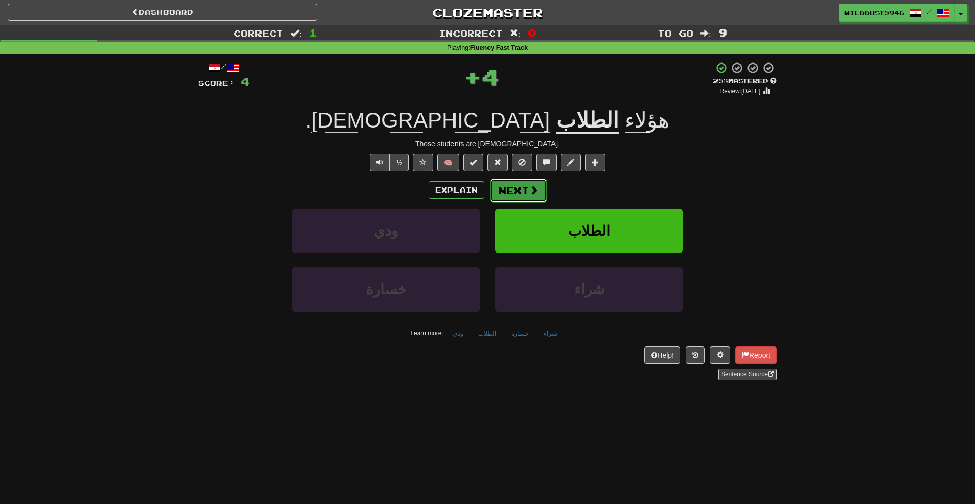
click at [535, 193] on span at bounding box center [533, 189] width 9 height 9
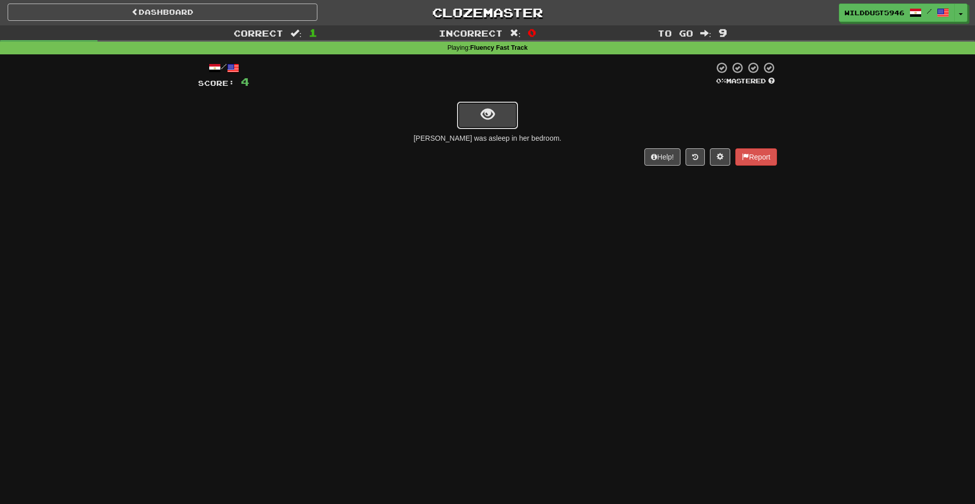
click at [498, 118] on button "show sentence" at bounding box center [487, 115] width 61 height 27
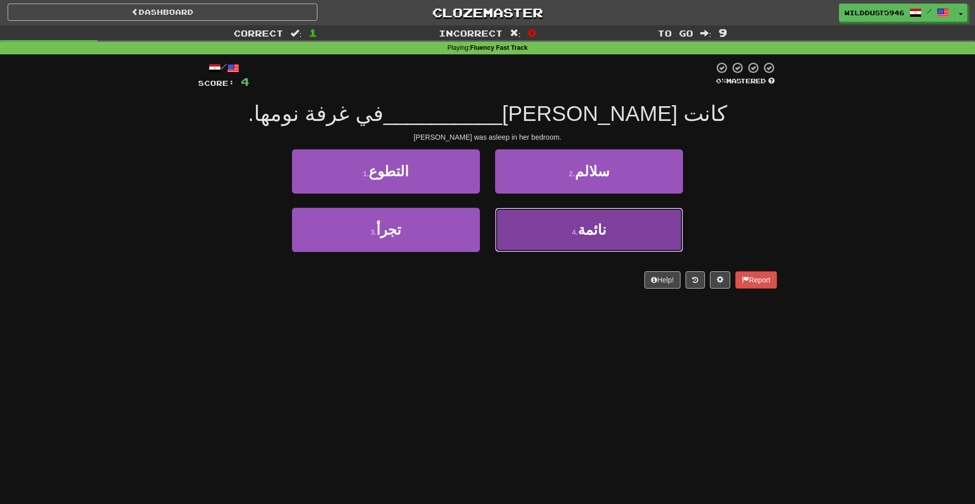
click at [538, 230] on button "4 . نائمة" at bounding box center [589, 230] width 188 height 44
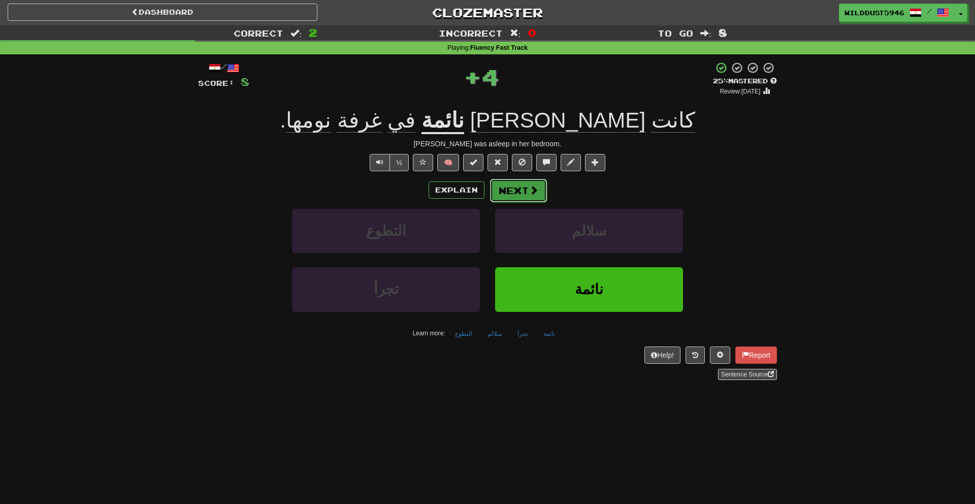
click at [521, 191] on button "Next" at bounding box center [518, 190] width 57 height 23
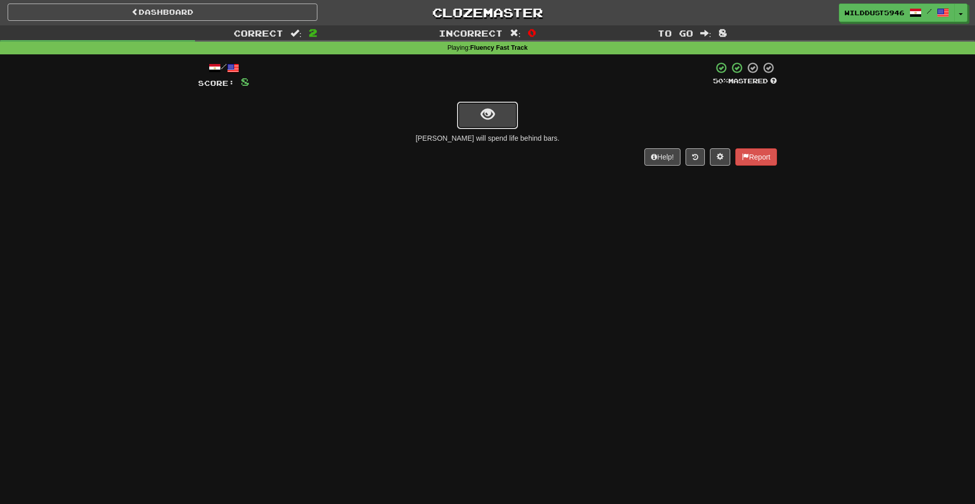
click at [487, 123] on button "show sentence" at bounding box center [487, 115] width 61 height 27
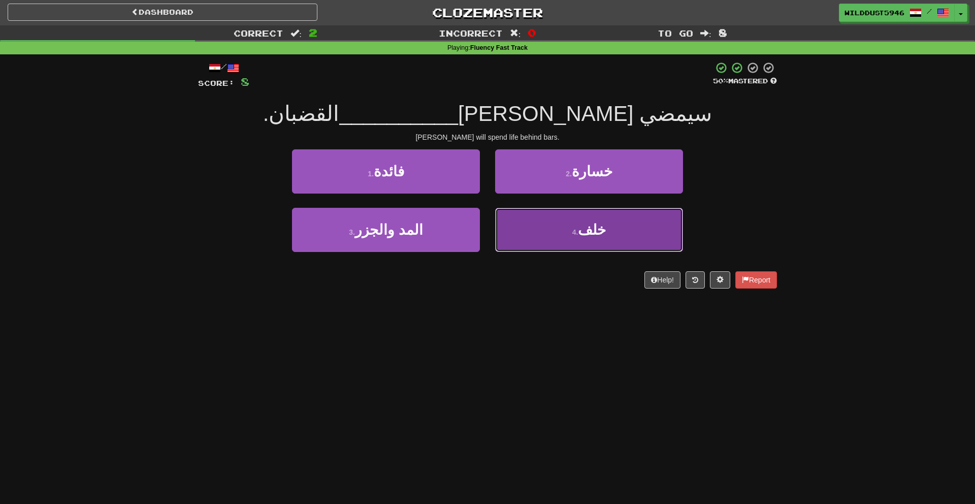
click at [528, 223] on button "4 . خلف" at bounding box center [589, 230] width 188 height 44
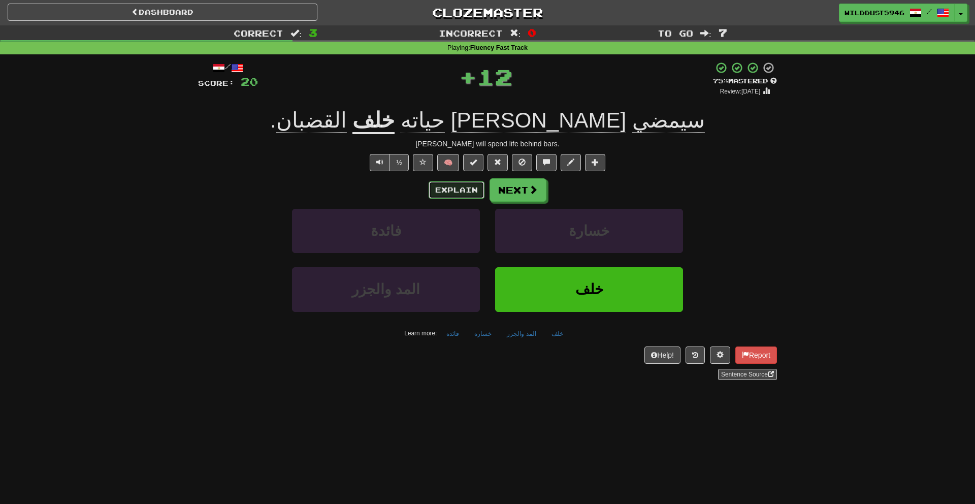
click at [471, 190] on button "Explain" at bounding box center [457, 189] width 56 height 17
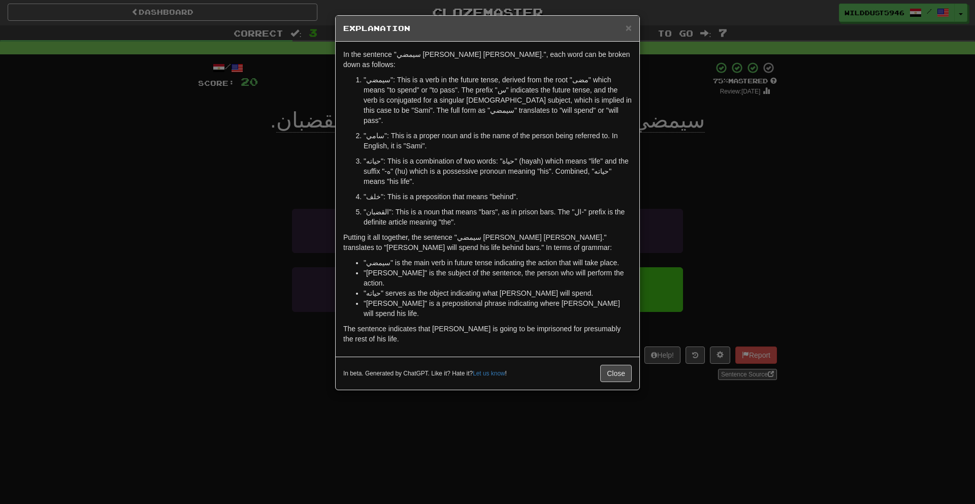
click at [622, 192] on p ""خلف": This is a preposition that means "behind"." at bounding box center [498, 197] width 268 height 10
click at [680, 173] on div "× Explanation In the sentence "سيمضي سامي حياته خلف القضبان.", each word can be…" at bounding box center [487, 252] width 975 height 504
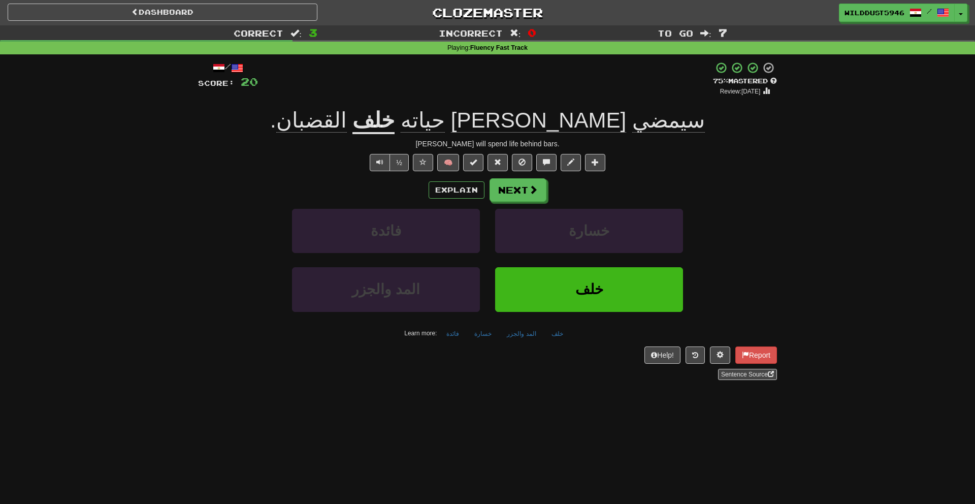
scroll to position [4, 0]
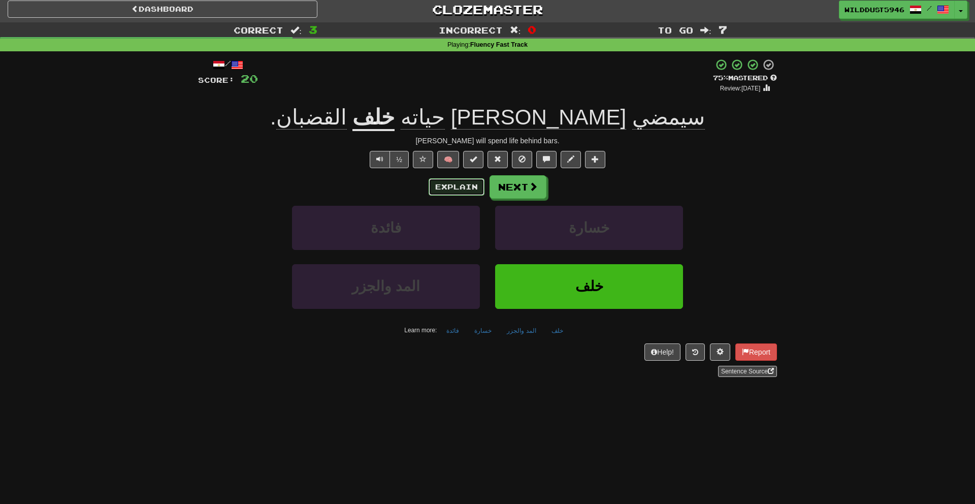
click at [453, 180] on button "Explain" at bounding box center [457, 186] width 56 height 17
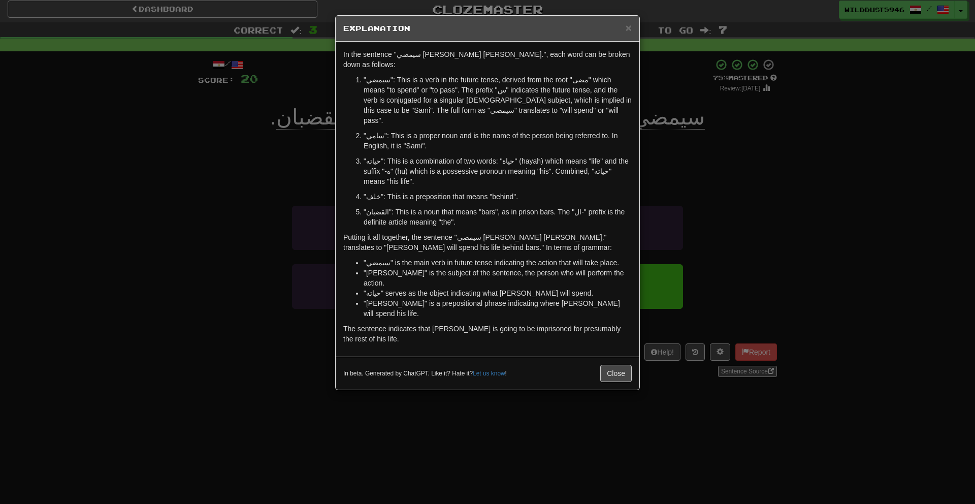
click at [635, 225] on div "In the sentence "سيمضي سامي حياته خلف القضبان.", each word can be broken down a…" at bounding box center [488, 199] width 304 height 315
click at [649, 225] on div "× Explanation In the sentence "سيمضي سامي حياته خلف القضبان.", each word can be…" at bounding box center [487, 252] width 975 height 504
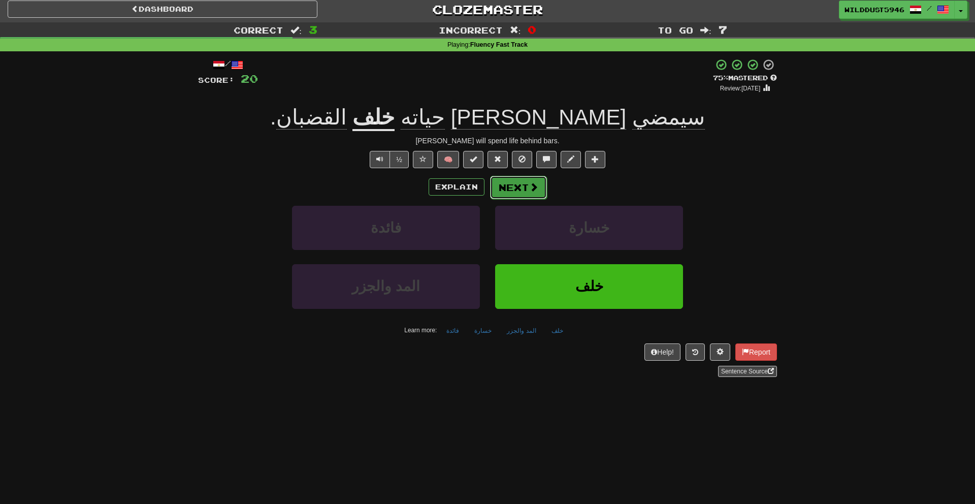
click at [536, 193] on button "Next" at bounding box center [518, 187] width 57 height 23
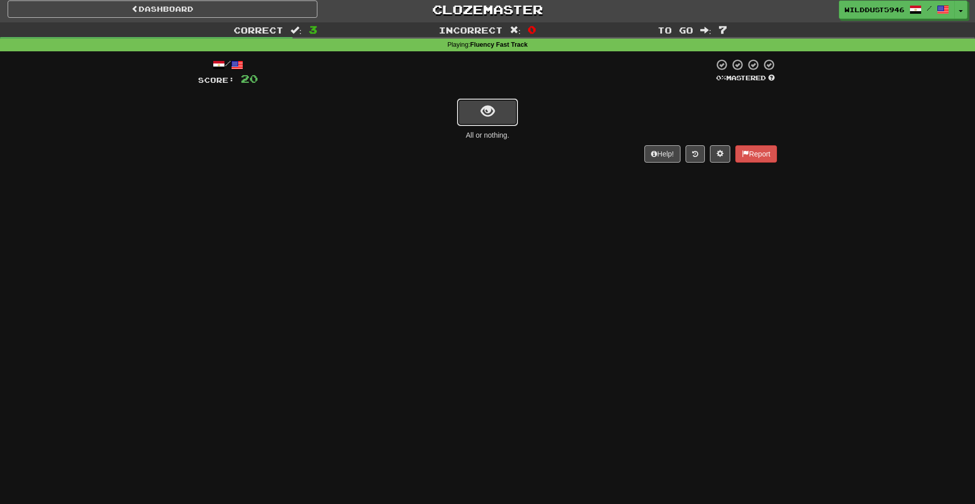
click at [504, 123] on button "show sentence" at bounding box center [487, 112] width 61 height 27
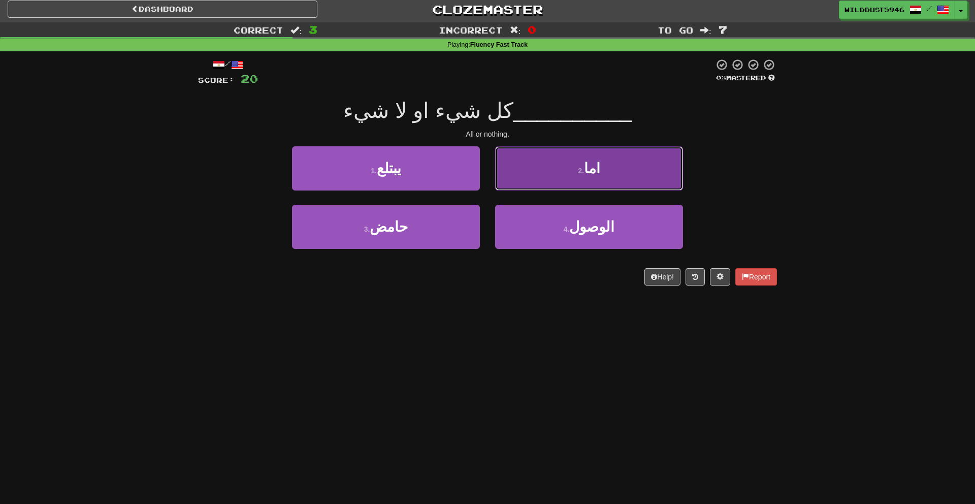
click at [550, 166] on button "2 . اما" at bounding box center [589, 168] width 188 height 44
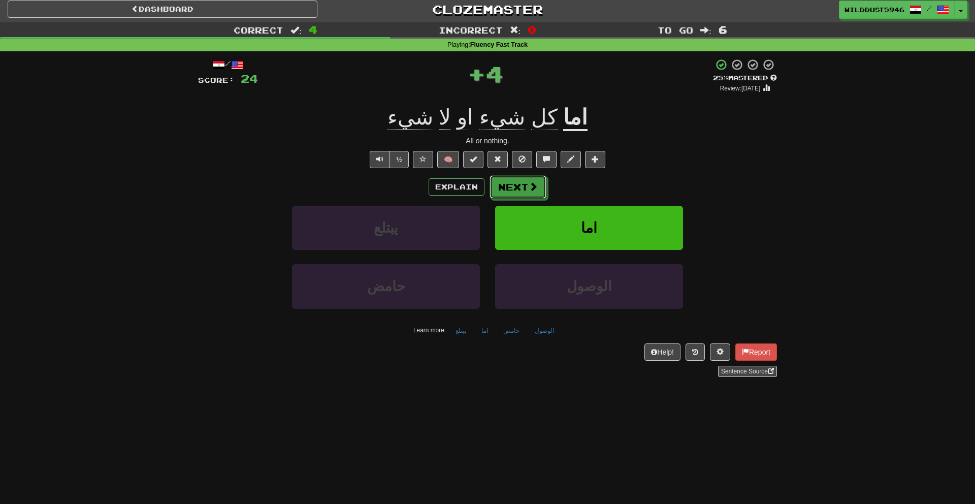
click at [498, 178] on button "Next" at bounding box center [518, 186] width 57 height 23
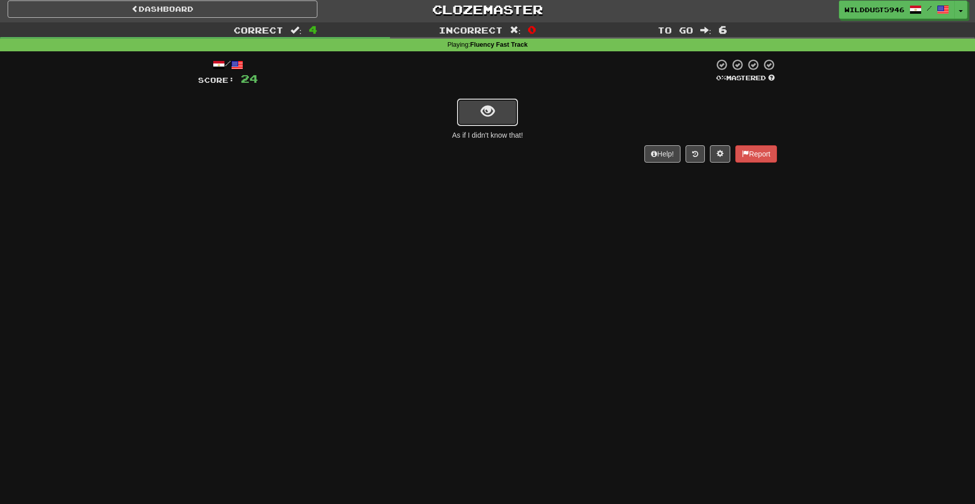
click at [505, 109] on button "show sentence" at bounding box center [487, 112] width 61 height 27
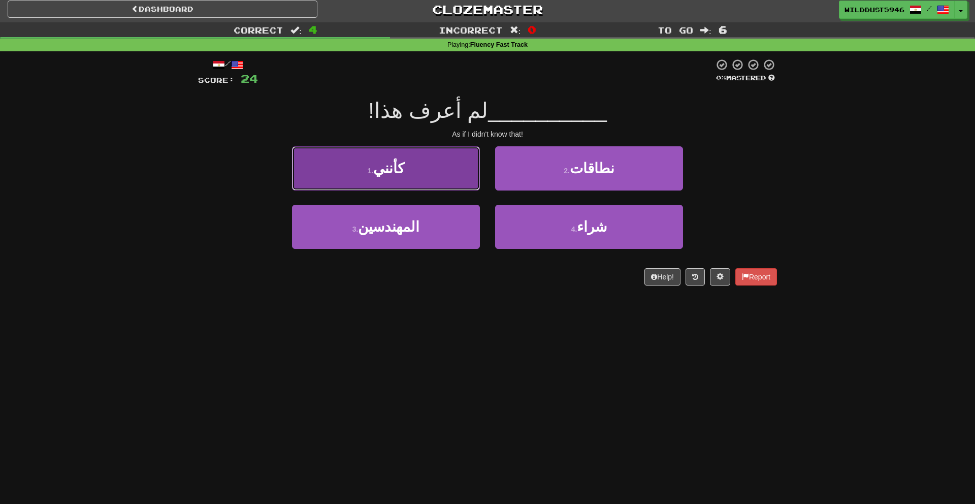
click at [447, 162] on button "1 . كأنني" at bounding box center [386, 168] width 188 height 44
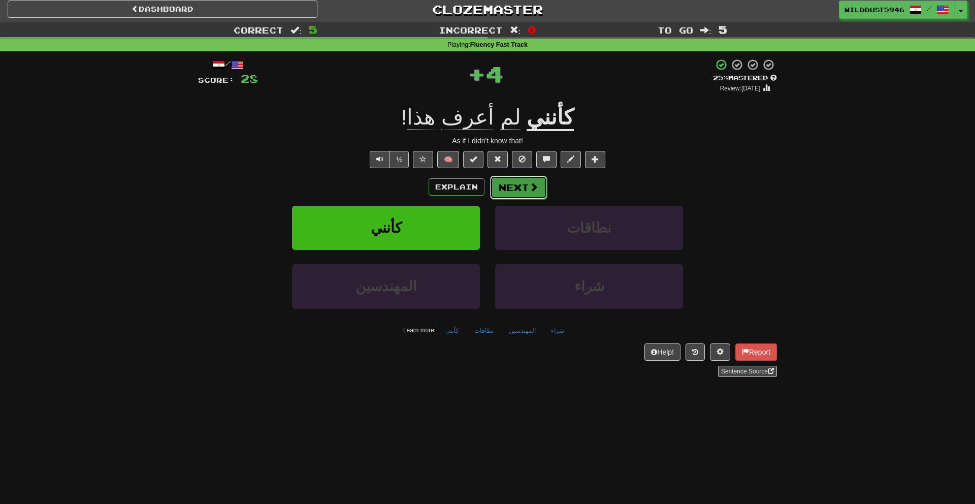
click at [526, 189] on button "Next" at bounding box center [518, 187] width 57 height 23
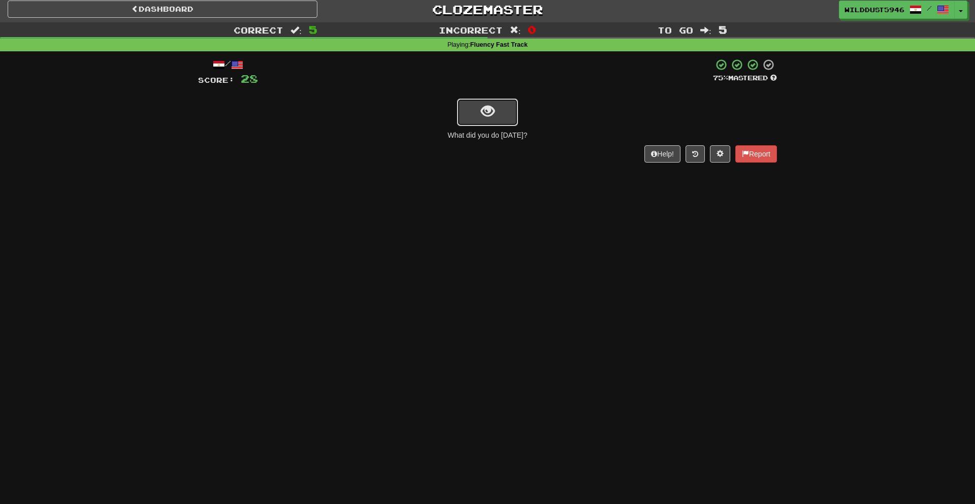
click at [505, 104] on button "show sentence" at bounding box center [487, 112] width 61 height 27
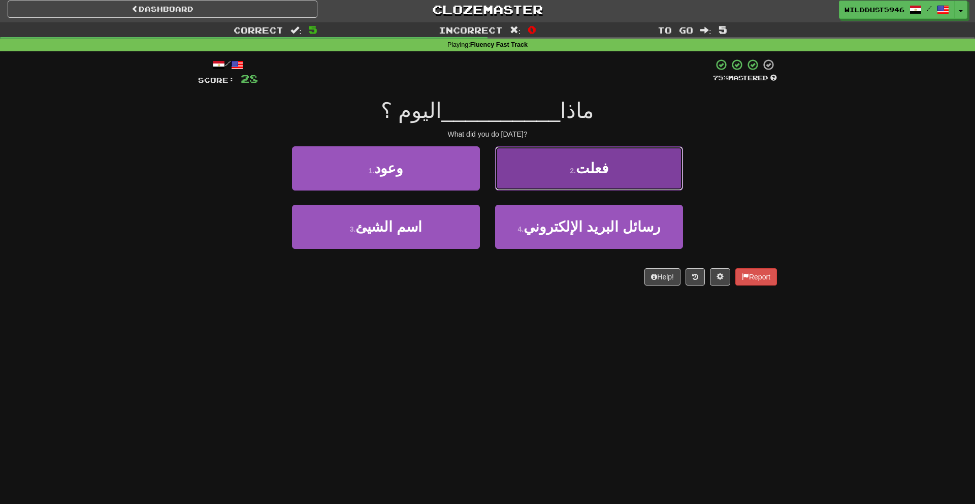
click at [551, 169] on button "2 . فعلت" at bounding box center [589, 168] width 188 height 44
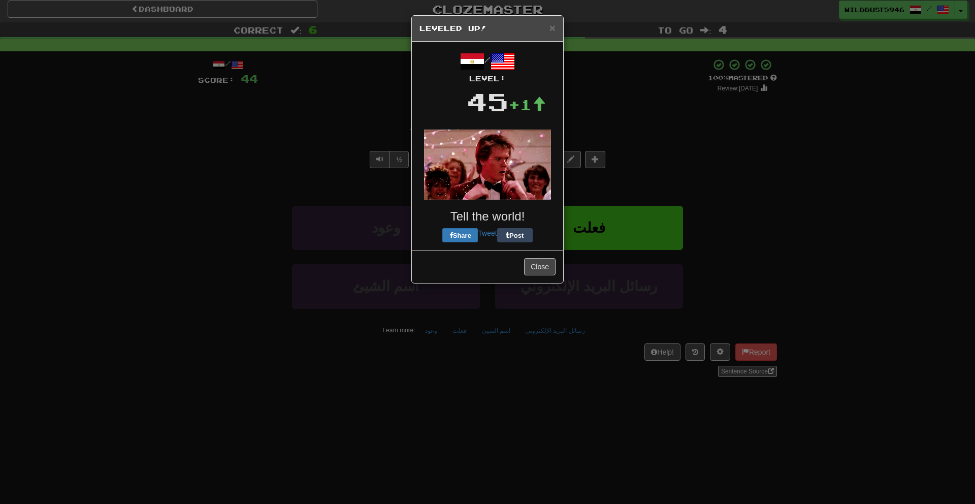
click at [535, 194] on body "Dashboard Clozemaster WildDust5946 / Toggle Dropdown Dashboard Leaderboard Acti…" at bounding box center [487, 428] width 975 height 865
click at [550, 26] on span "×" at bounding box center [553, 28] width 6 height 12
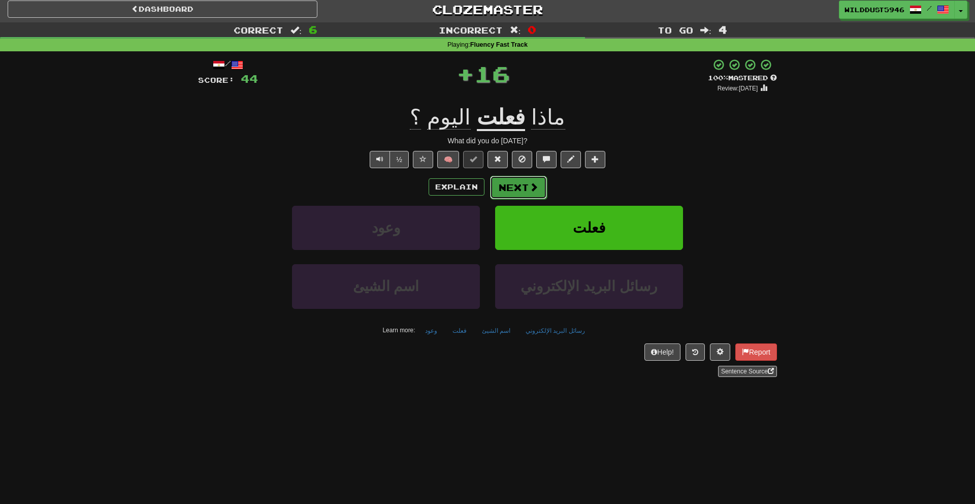
click at [521, 187] on button "Next" at bounding box center [518, 187] width 57 height 23
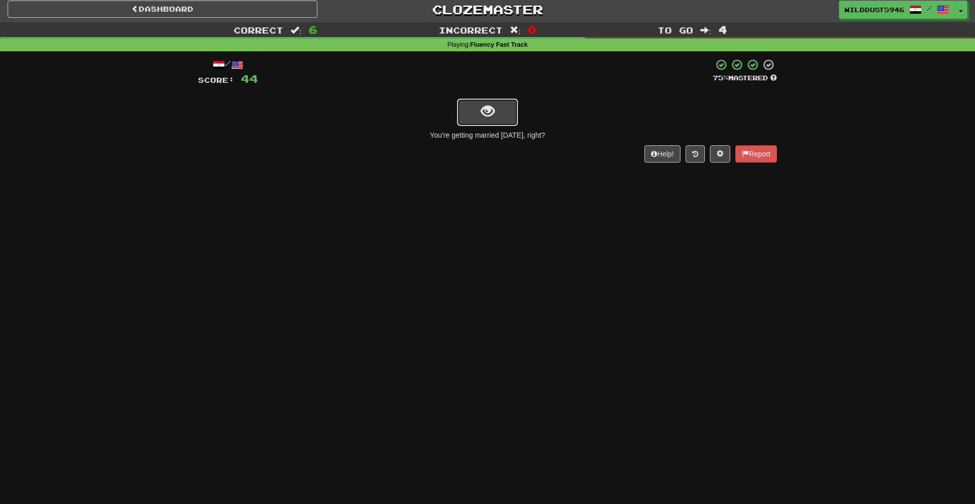
click at [487, 111] on span "show sentence" at bounding box center [488, 112] width 14 height 14
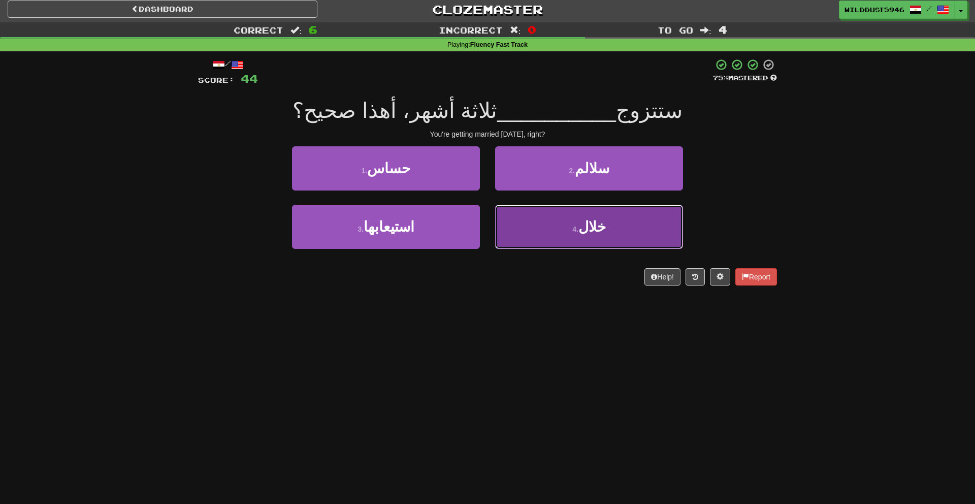
click at [557, 228] on button "4 . خلال" at bounding box center [589, 227] width 188 height 44
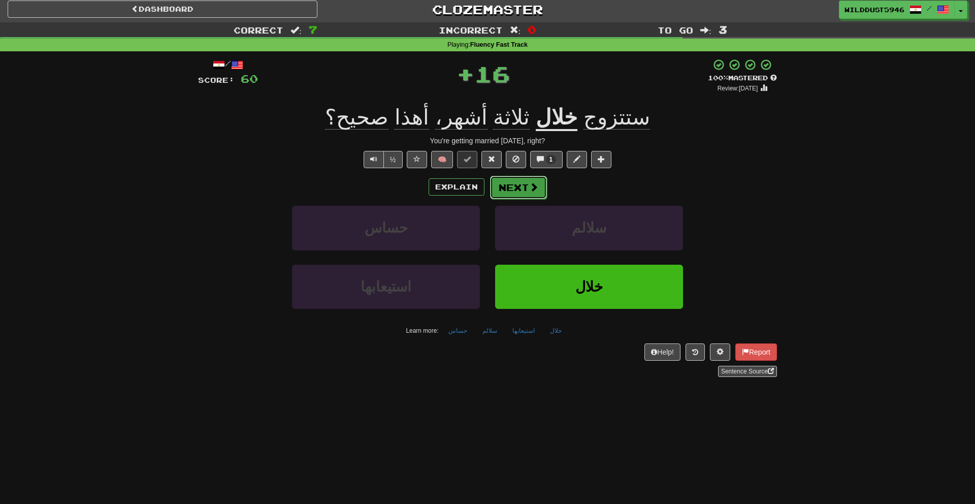
click at [512, 185] on button "Next" at bounding box center [518, 187] width 57 height 23
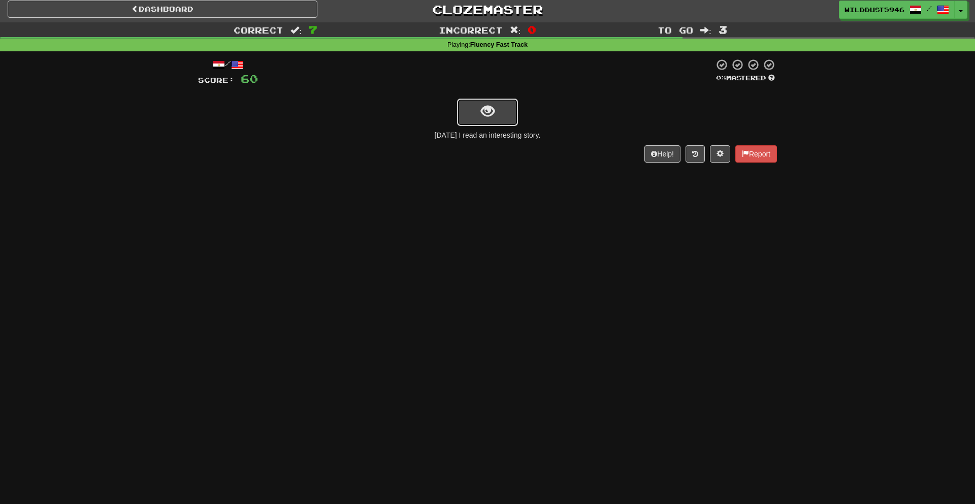
click at [504, 110] on button "show sentence" at bounding box center [487, 112] width 61 height 27
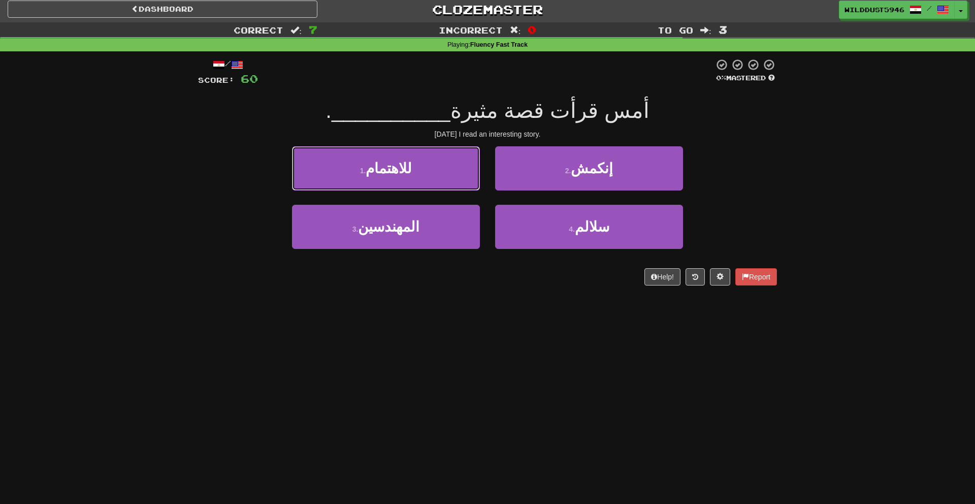
click at [468, 172] on button "1 . للاهتمام" at bounding box center [386, 168] width 188 height 44
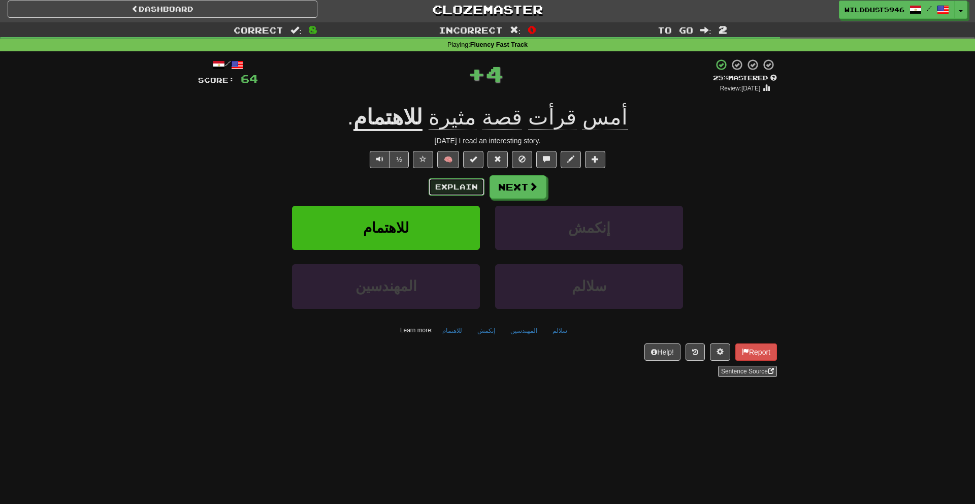
click at [447, 192] on button "Explain" at bounding box center [457, 186] width 56 height 17
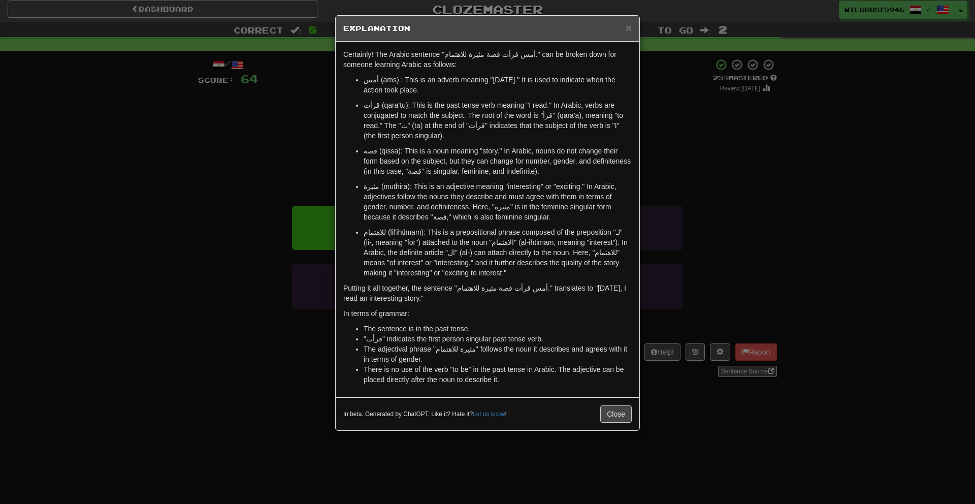
click at [676, 160] on div "× Explanation Certainly! The Arabic sentence "أمس قرأت قصة مثيرة للاهتمام." can…" at bounding box center [487, 252] width 975 height 504
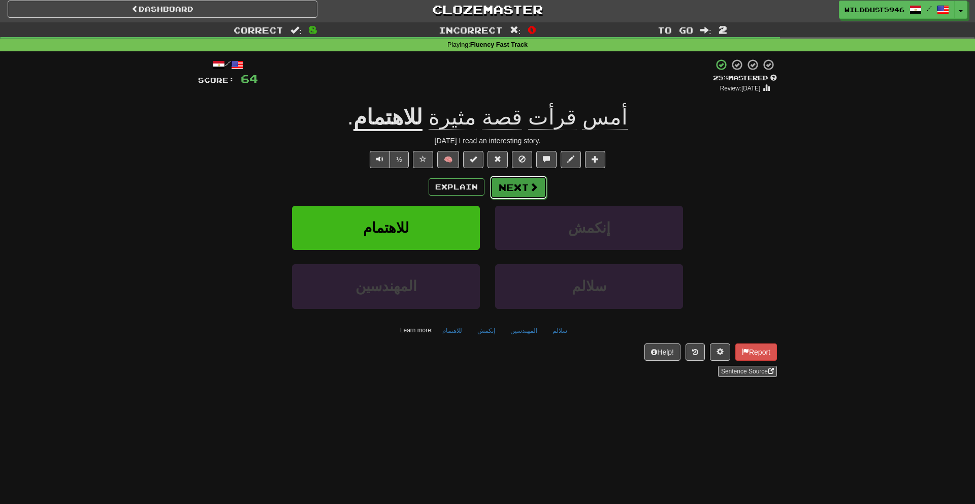
click at [541, 192] on button "Next" at bounding box center [518, 187] width 57 height 23
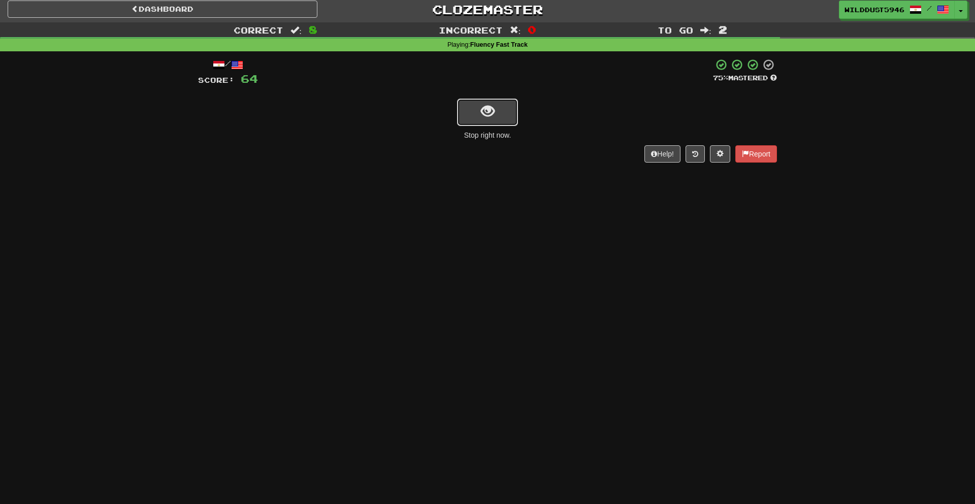
click at [498, 110] on button "show sentence" at bounding box center [487, 112] width 61 height 27
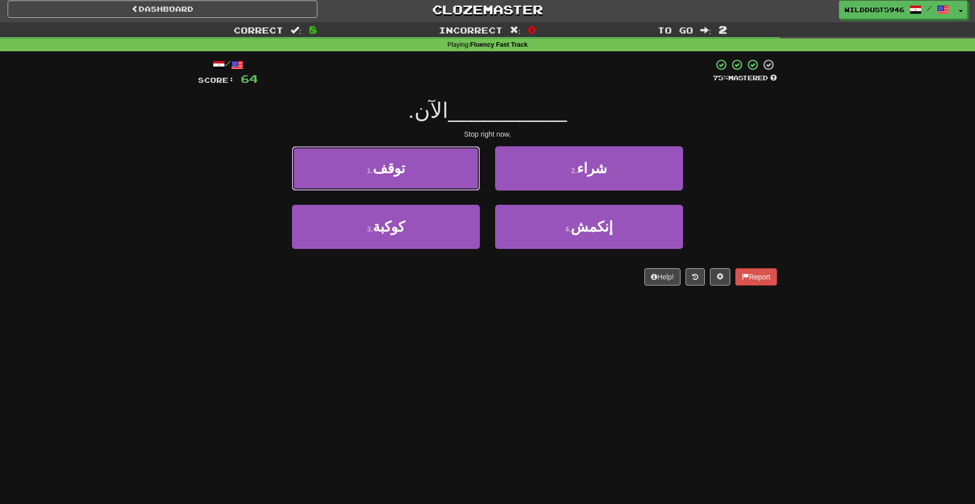
click at [455, 172] on button "1 . توقف" at bounding box center [386, 168] width 188 height 44
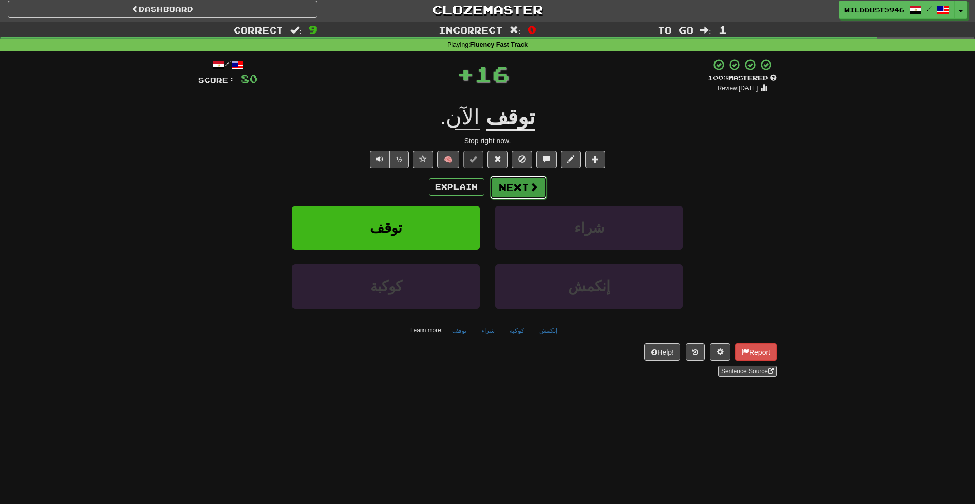
click at [498, 186] on button "Next" at bounding box center [518, 187] width 57 height 23
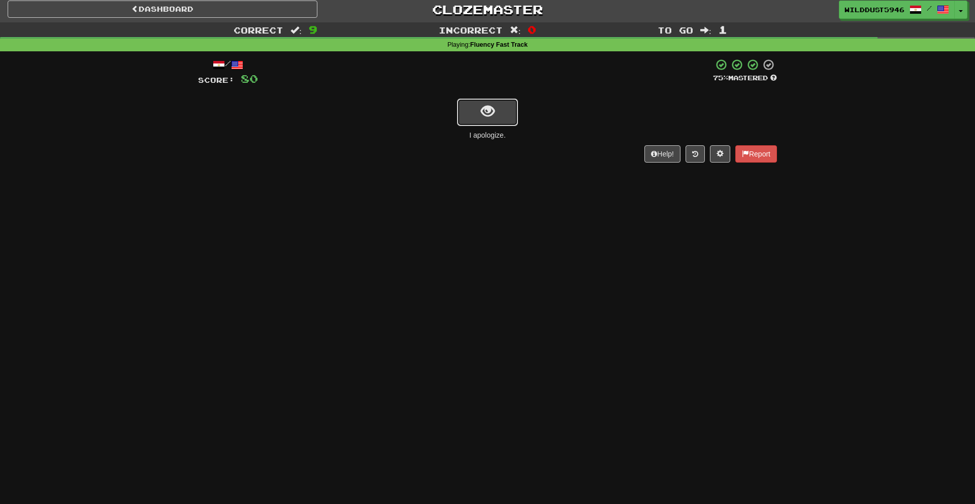
click at [493, 114] on span "show sentence" at bounding box center [488, 112] width 14 height 14
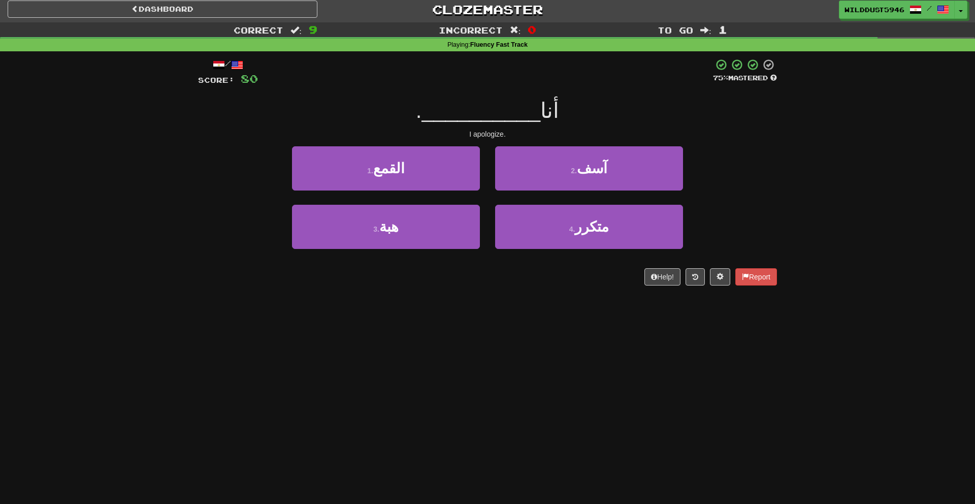
click at [520, 138] on div "I apologize." at bounding box center [487, 134] width 579 height 10
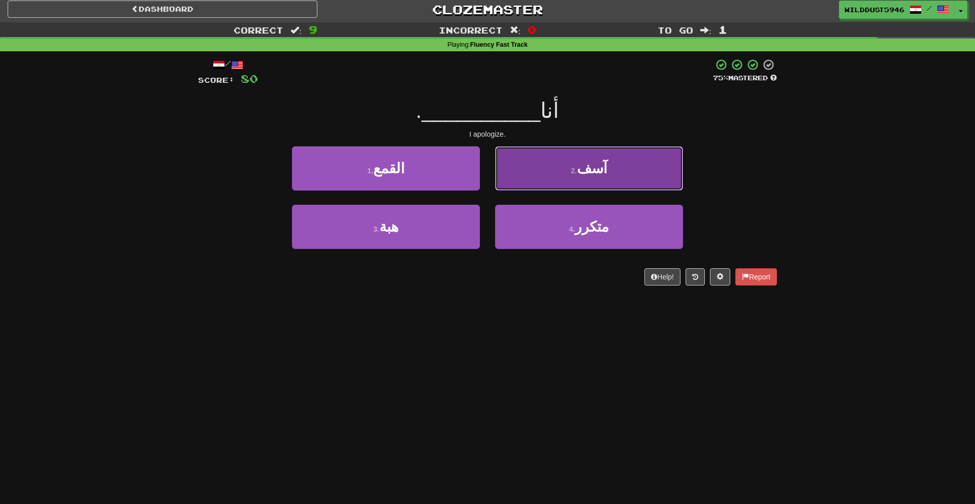
click at [519, 163] on button "2 . آسف" at bounding box center [589, 168] width 188 height 44
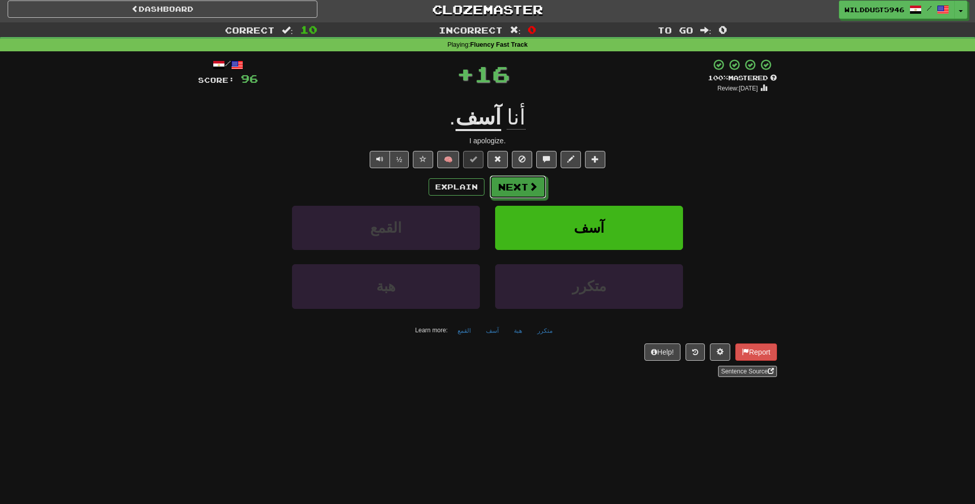
click at [505, 180] on button "Next" at bounding box center [518, 186] width 57 height 23
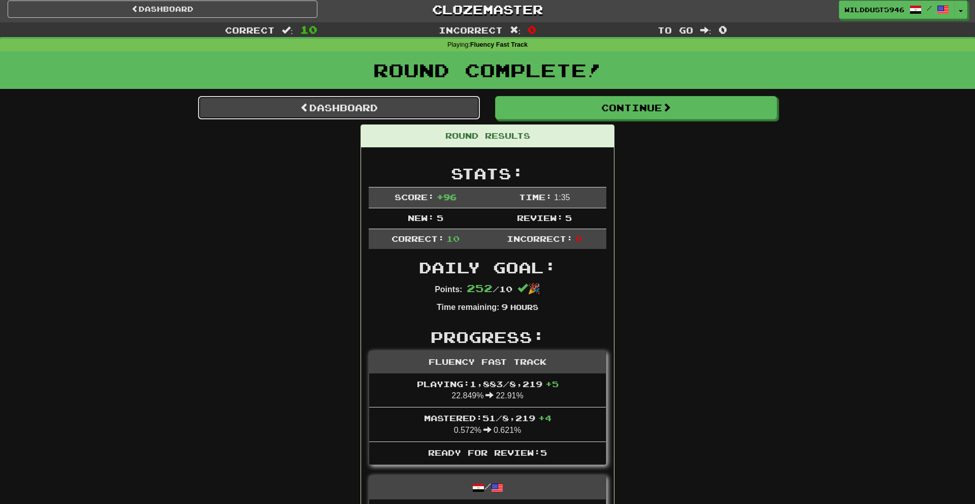
click at [445, 108] on link "Dashboard" at bounding box center [339, 107] width 282 height 23
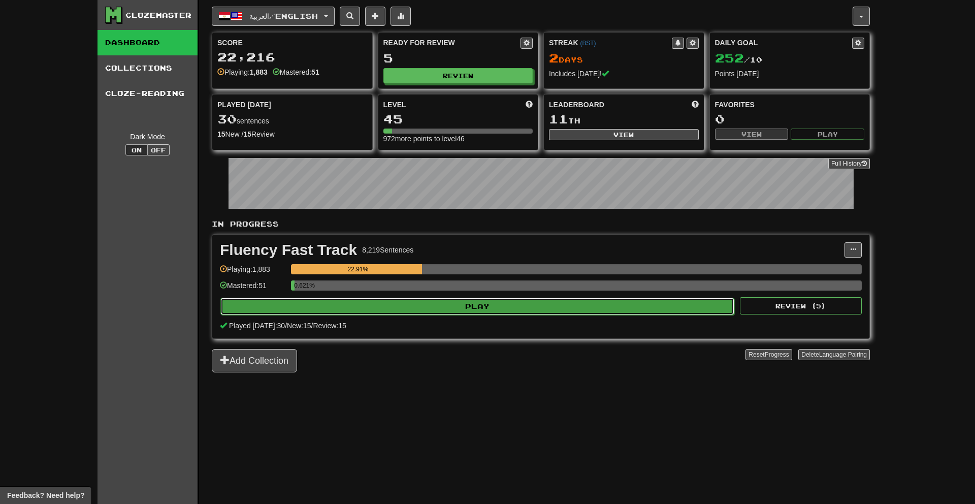
click at [574, 298] on button "Play" at bounding box center [477, 306] width 514 height 17
select select "**"
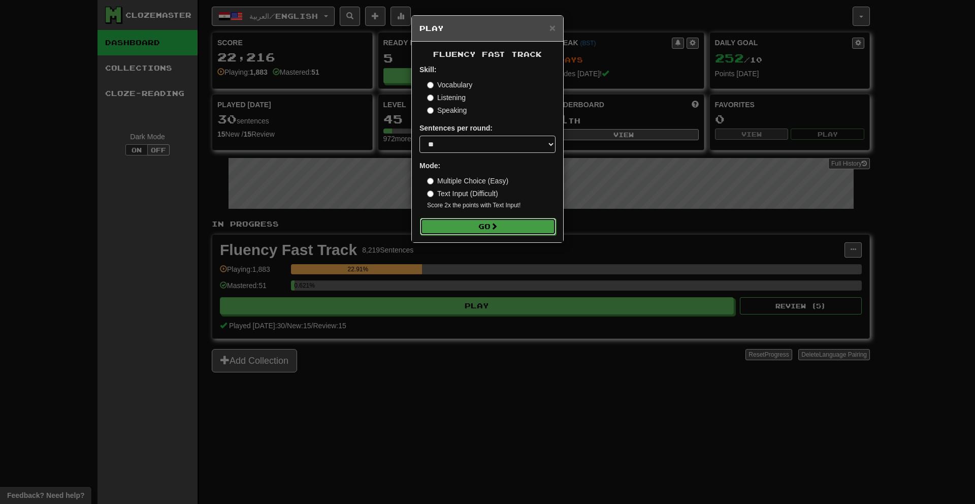
click at [527, 225] on button "Go" at bounding box center [488, 226] width 136 height 17
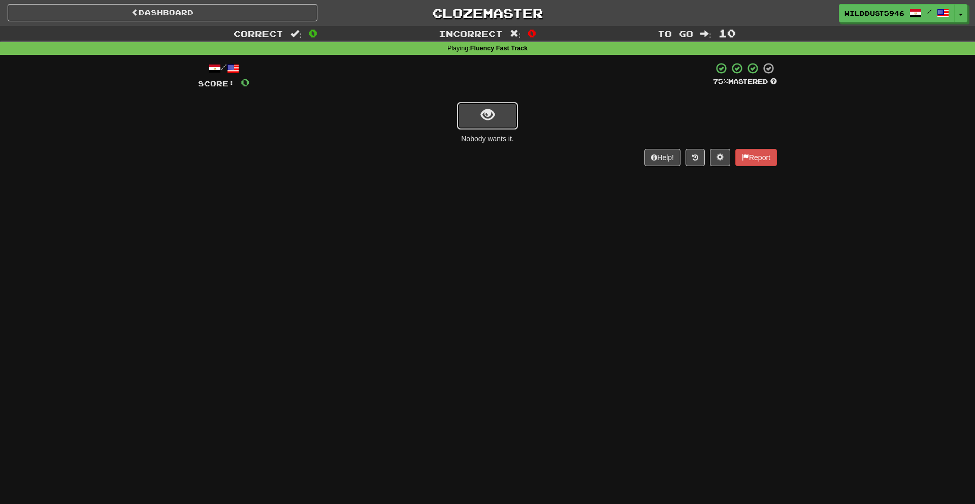
click at [496, 112] on button "show sentence" at bounding box center [487, 115] width 61 height 27
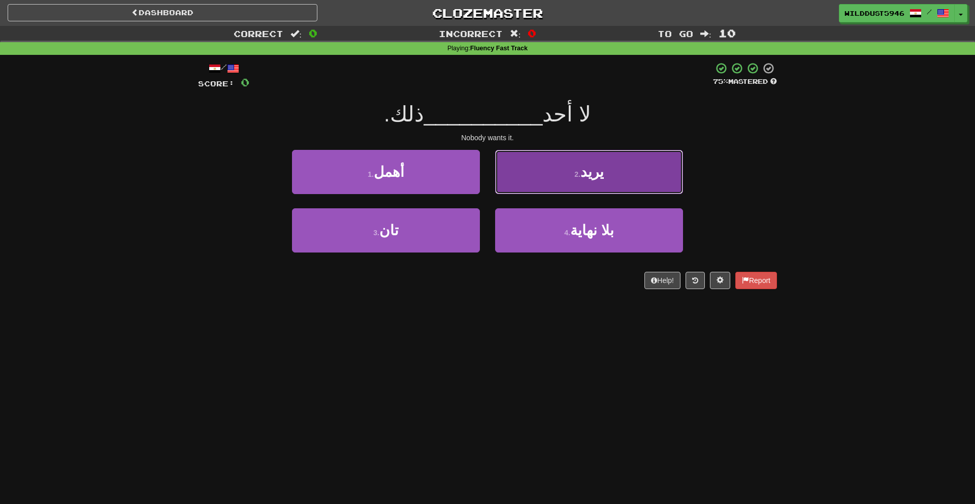
click at [554, 162] on button "2 . يريد" at bounding box center [589, 172] width 188 height 44
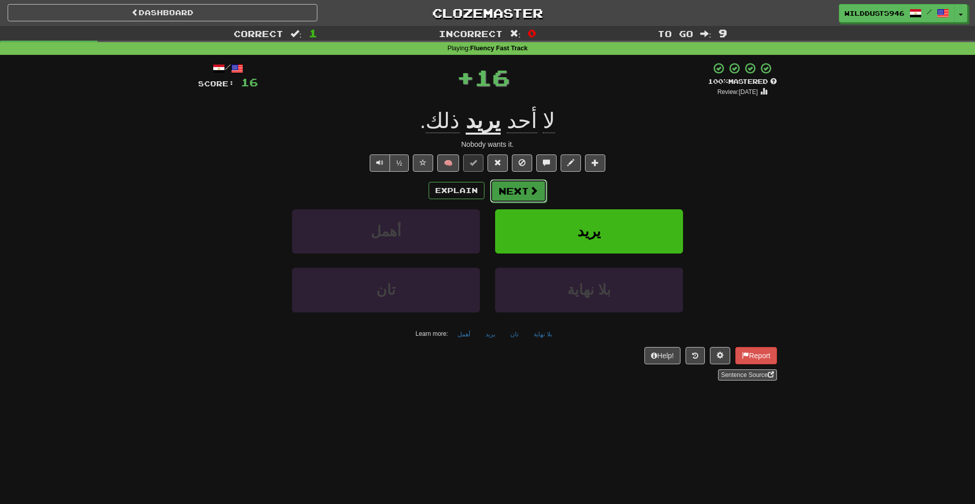
click at [526, 186] on button "Next" at bounding box center [518, 190] width 57 height 23
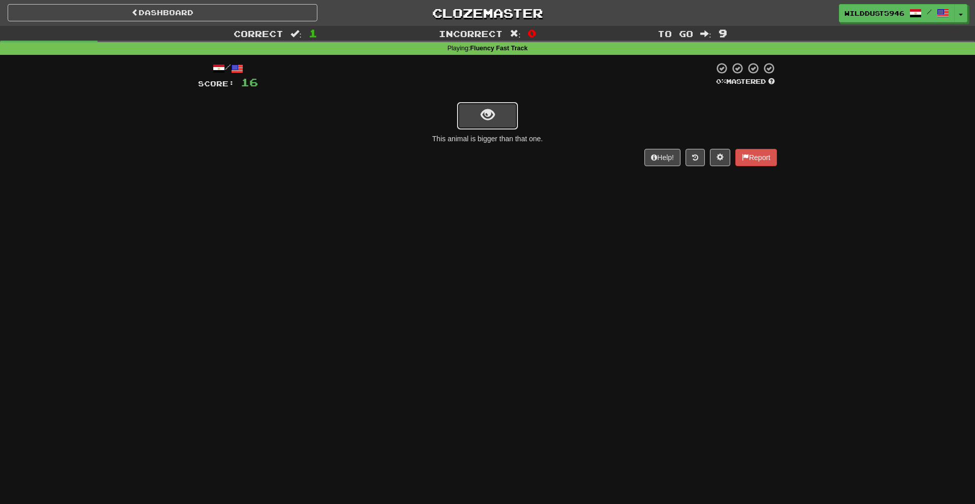
click at [464, 113] on button "show sentence" at bounding box center [487, 115] width 61 height 27
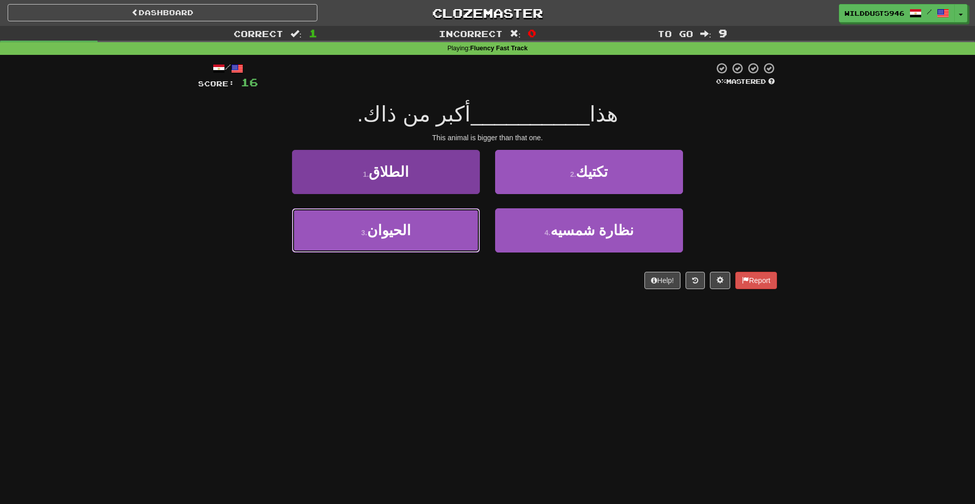
click at [378, 244] on button "3 . الحيوان" at bounding box center [386, 230] width 188 height 44
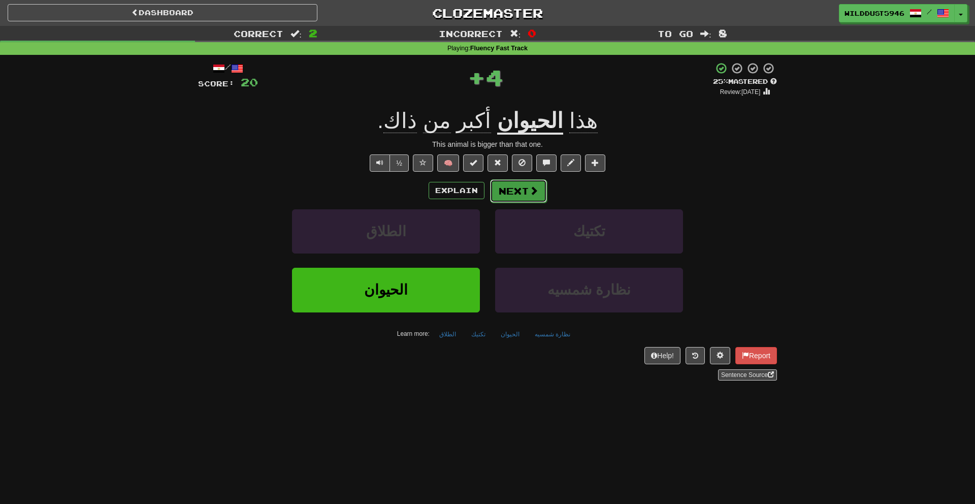
click at [508, 187] on button "Next" at bounding box center [518, 190] width 57 height 23
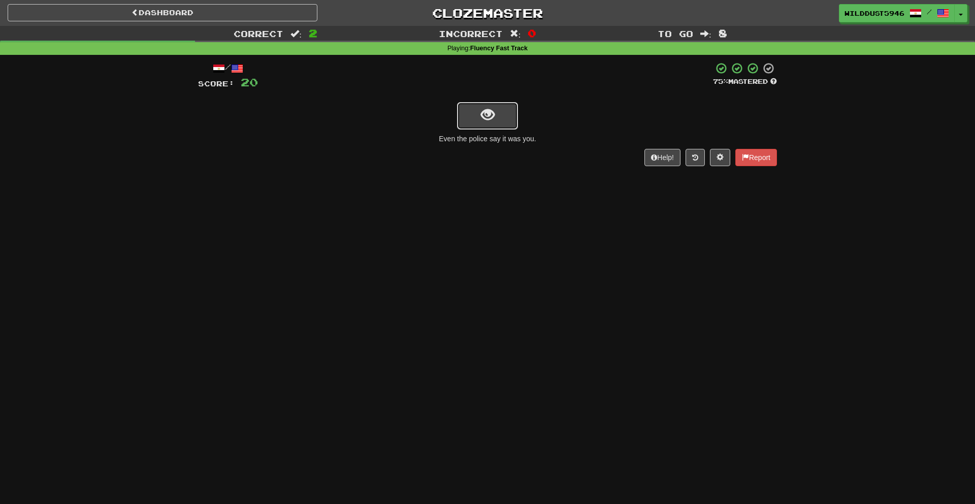
click at [502, 121] on button "show sentence" at bounding box center [487, 115] width 61 height 27
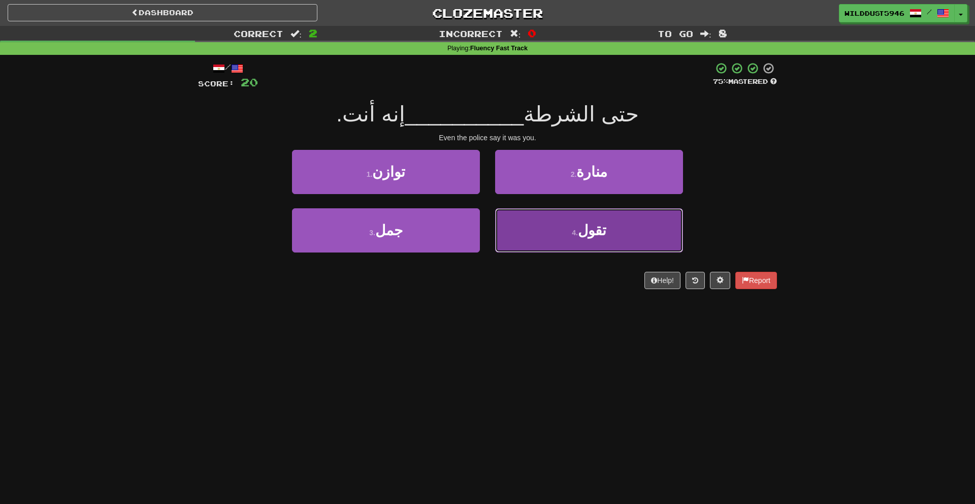
click at [550, 244] on button "4 . تقول" at bounding box center [589, 230] width 188 height 44
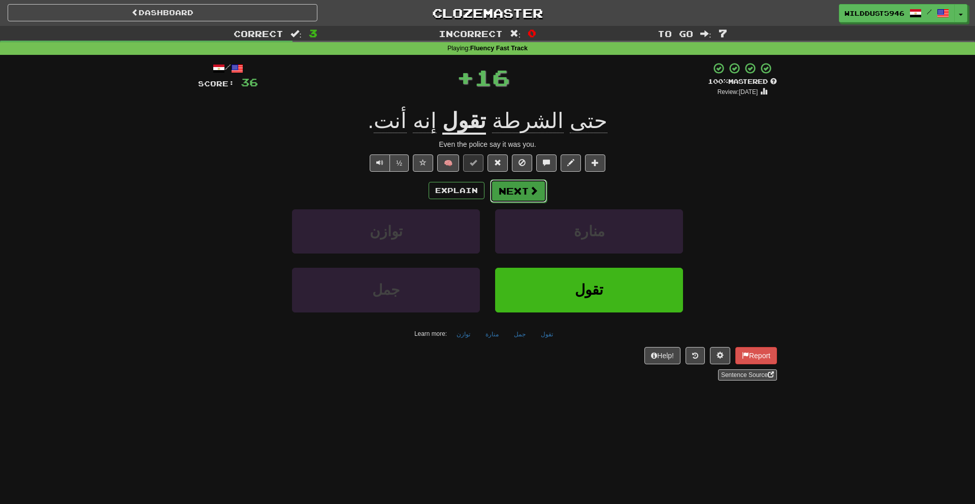
click at [527, 202] on button "Next" at bounding box center [518, 190] width 57 height 23
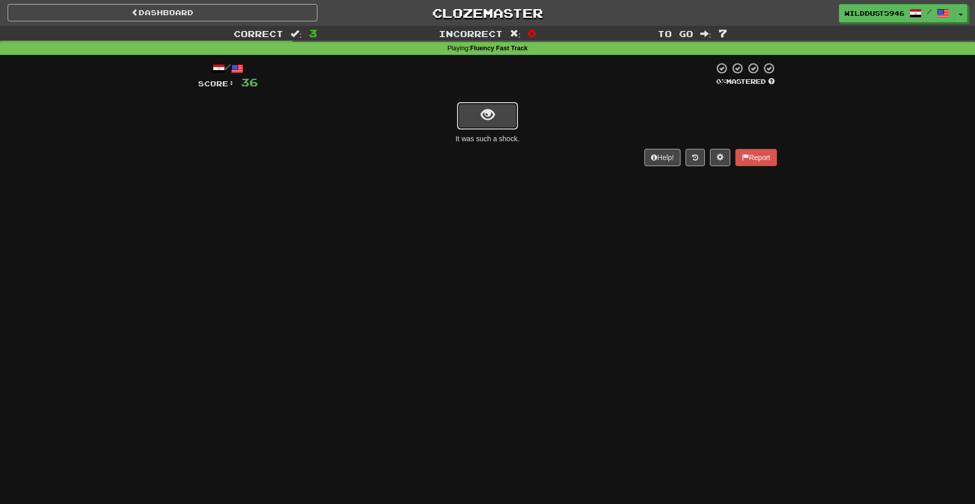
click at [491, 117] on span "show sentence" at bounding box center [488, 115] width 14 height 14
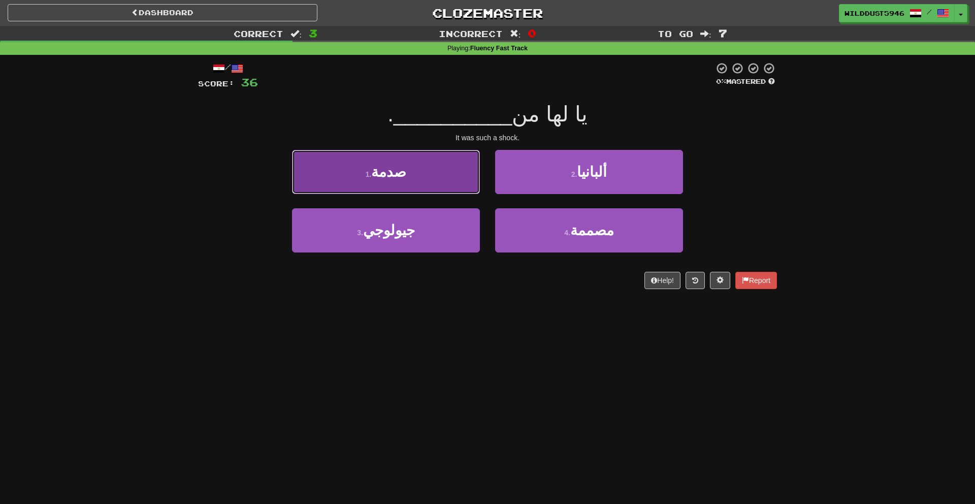
click at [425, 174] on button "1 . صدمة" at bounding box center [386, 172] width 188 height 44
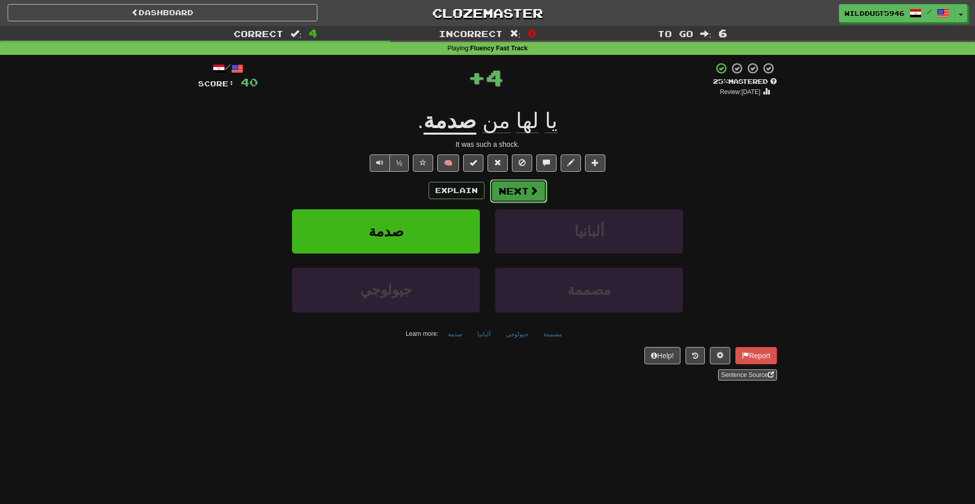
click at [520, 193] on button "Next" at bounding box center [518, 190] width 57 height 23
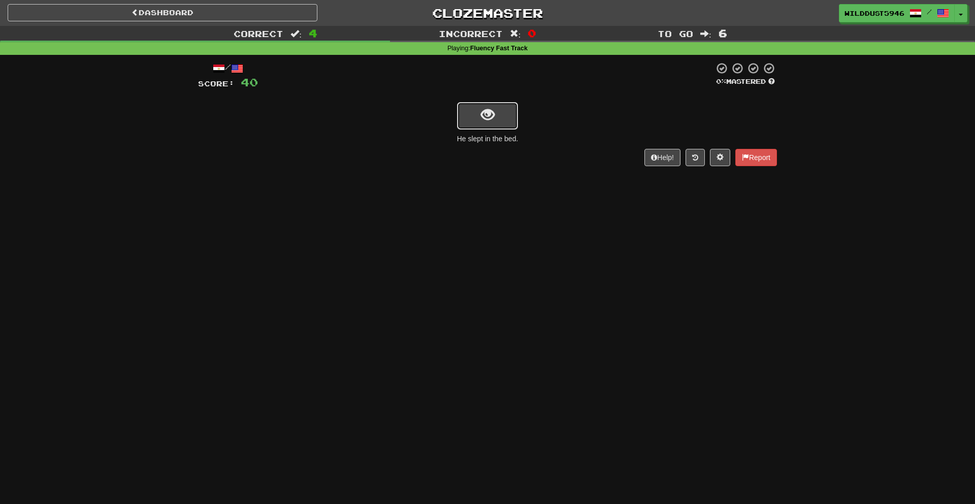
click at [494, 116] on span "show sentence" at bounding box center [488, 115] width 14 height 14
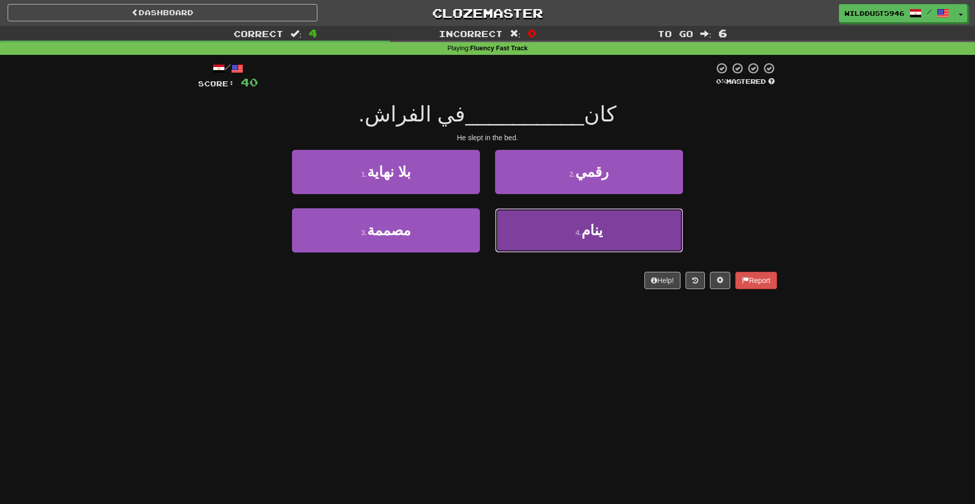
click at [521, 226] on button "4 . ينام" at bounding box center [589, 230] width 188 height 44
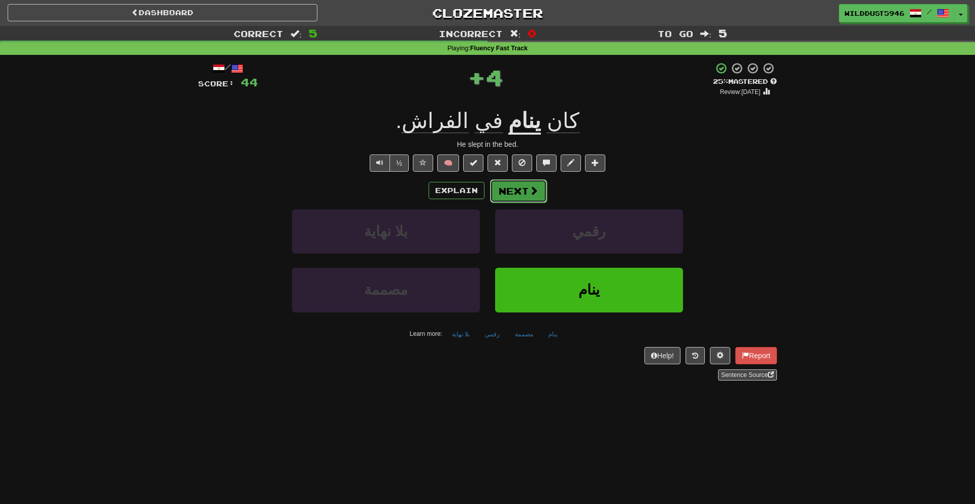
click at [518, 190] on button "Next" at bounding box center [518, 190] width 57 height 23
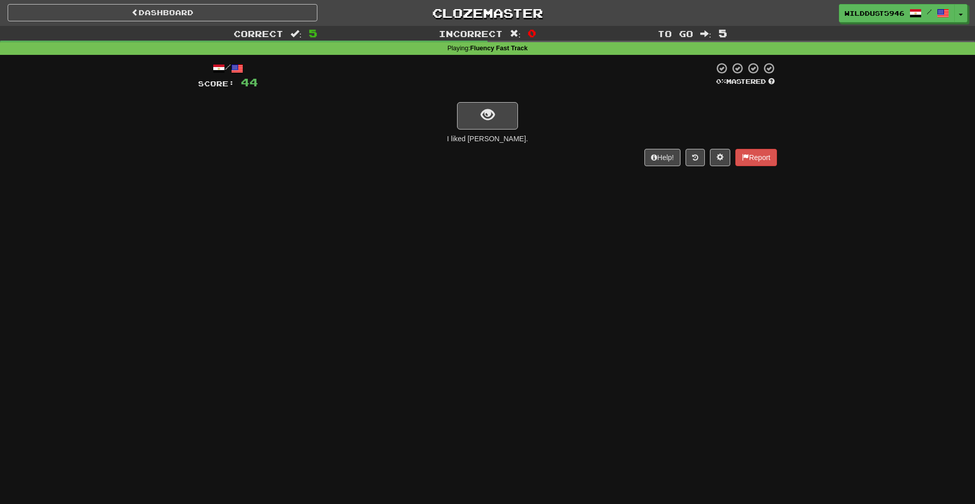
scroll to position [3, 0]
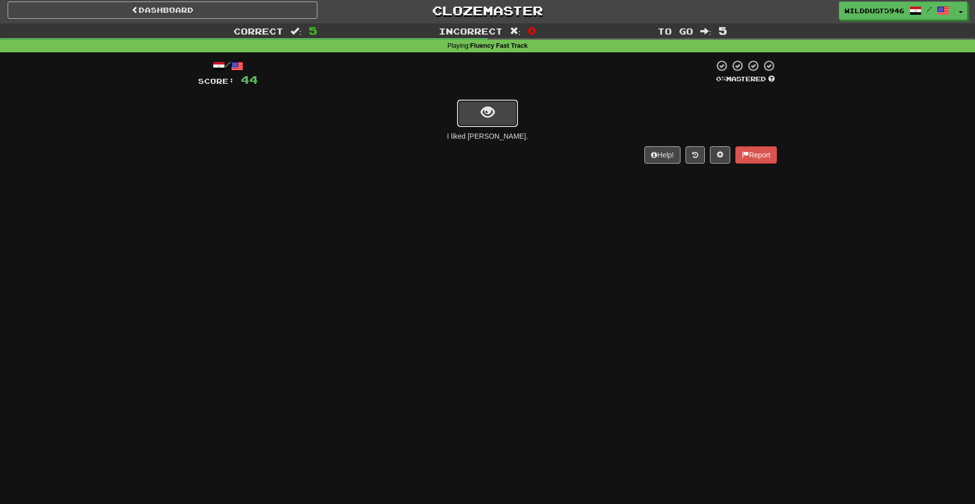
click at [501, 116] on button "show sentence" at bounding box center [487, 113] width 61 height 27
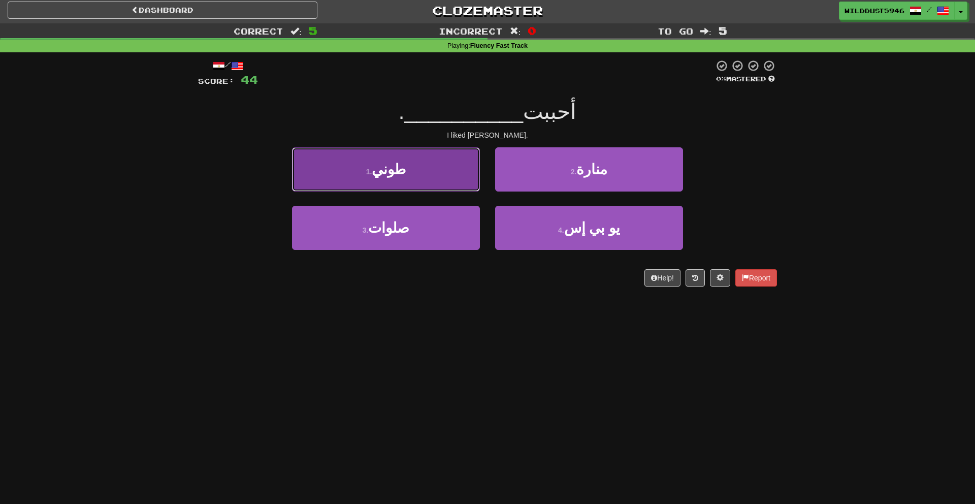
click at [452, 183] on button "1 . طوني" at bounding box center [386, 169] width 188 height 44
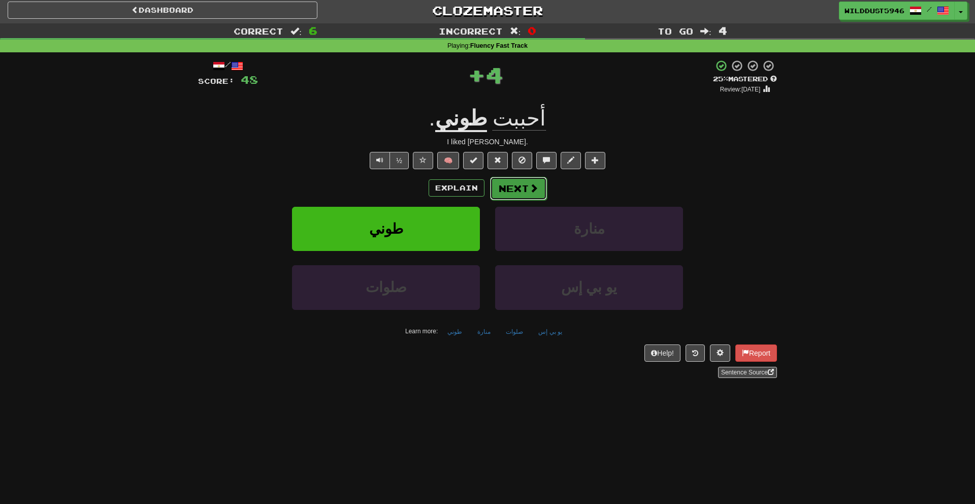
click at [501, 193] on button "Next" at bounding box center [518, 188] width 57 height 23
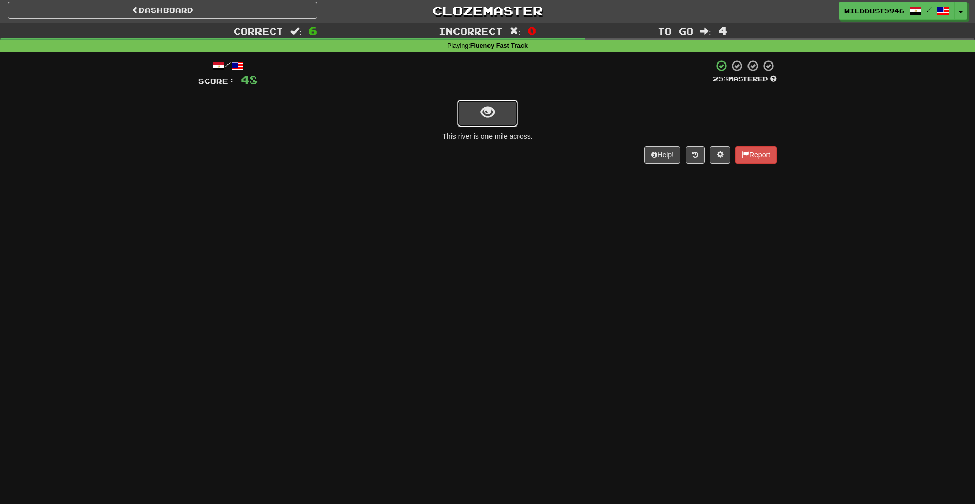
click at [479, 117] on button "show sentence" at bounding box center [487, 113] width 61 height 27
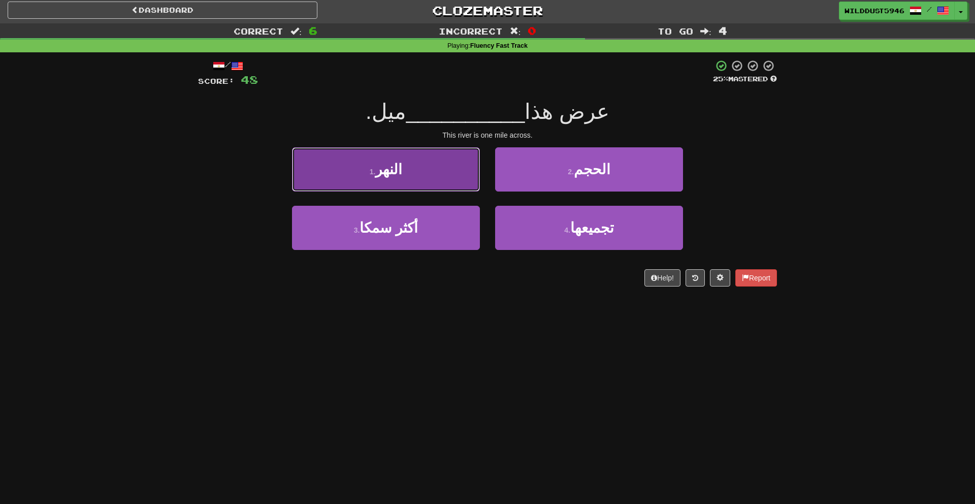
click at [436, 177] on button "1 . النهر" at bounding box center [386, 169] width 188 height 44
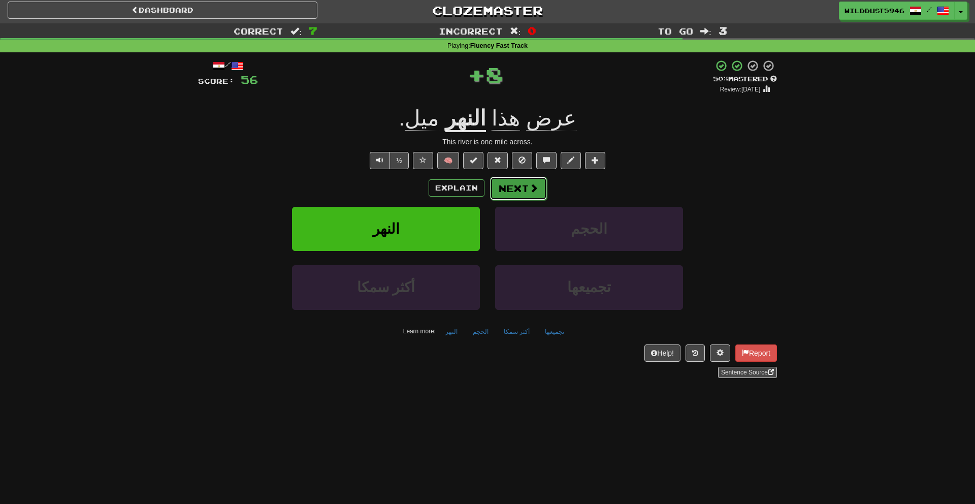
click at [531, 190] on span at bounding box center [533, 187] width 9 height 9
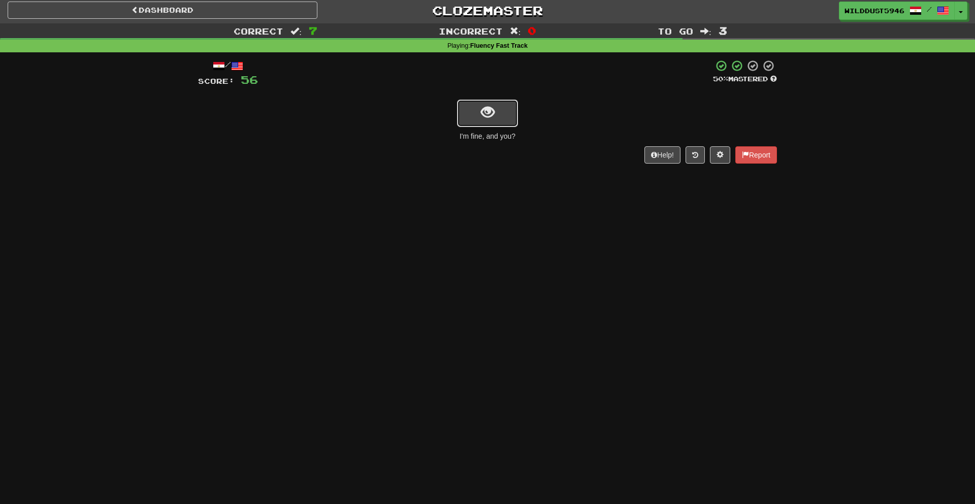
click at [493, 119] on span "show sentence" at bounding box center [488, 113] width 14 height 14
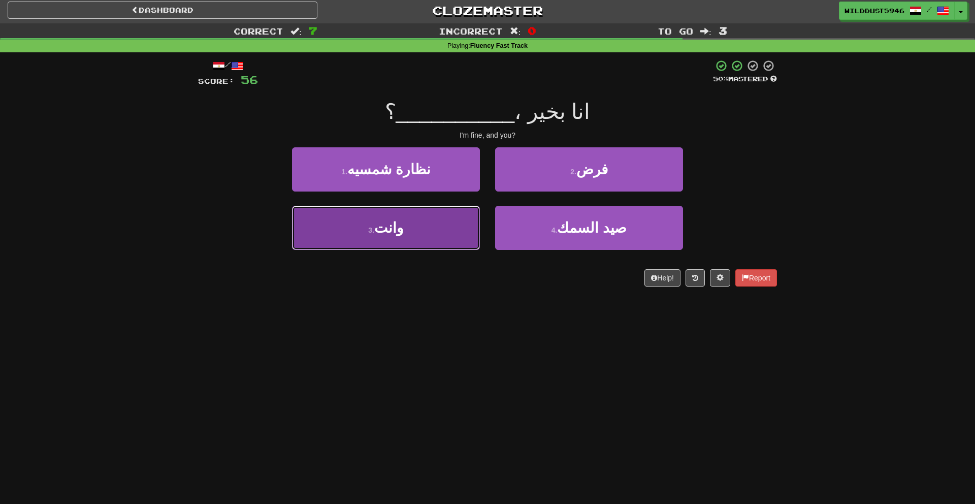
click at [432, 220] on button "3 . وانت" at bounding box center [386, 228] width 188 height 44
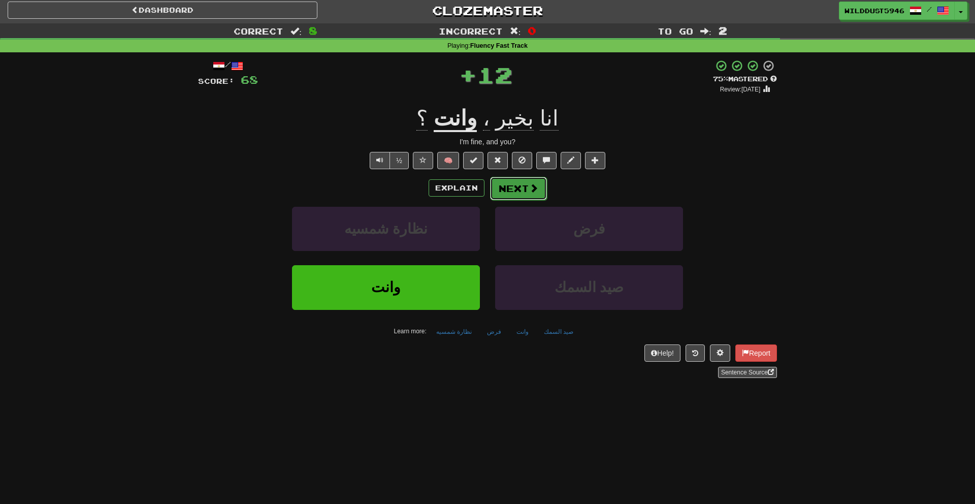
click at [523, 186] on button "Next" at bounding box center [518, 188] width 57 height 23
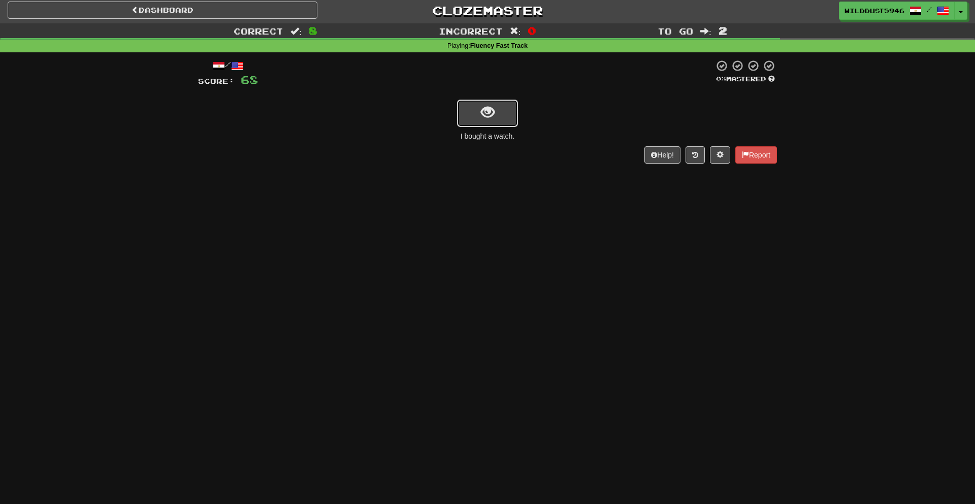
click at [492, 109] on span "show sentence" at bounding box center [488, 113] width 14 height 14
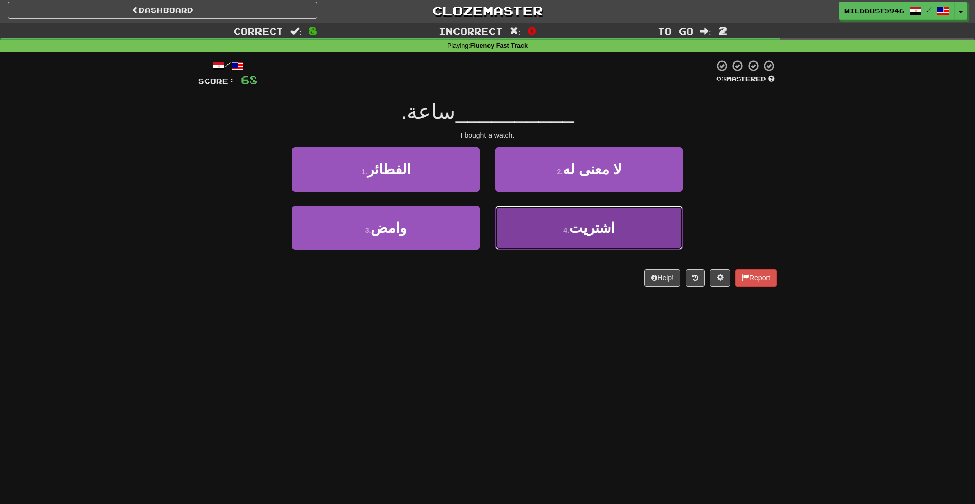
click at [536, 228] on button "4 . اشتريت" at bounding box center [589, 228] width 188 height 44
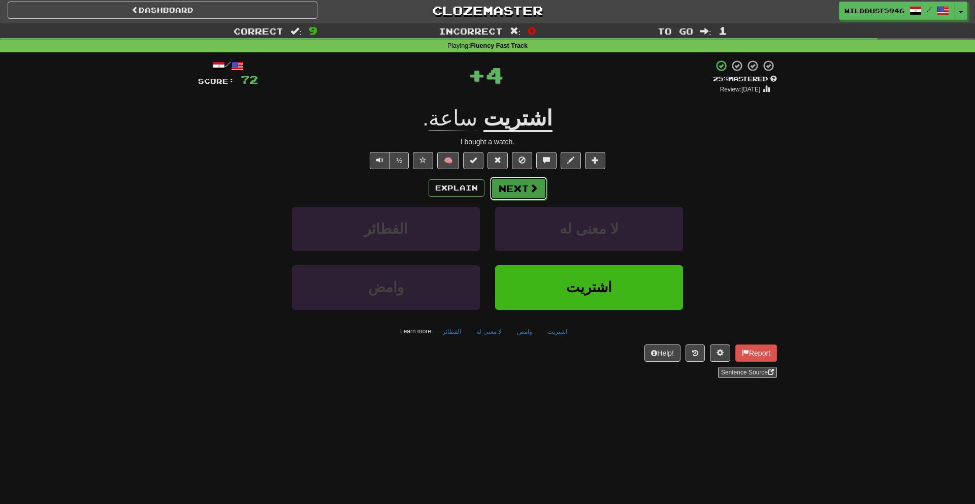
click at [526, 192] on button "Next" at bounding box center [518, 188] width 57 height 23
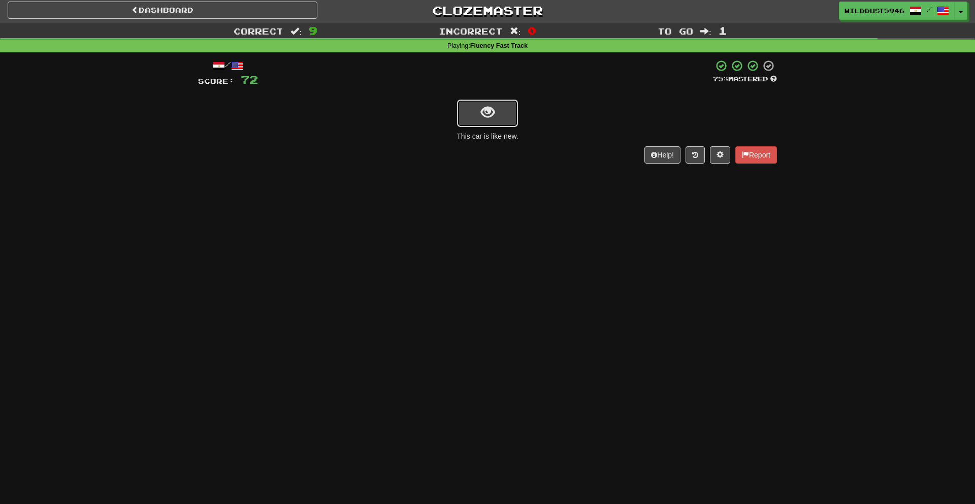
click at [470, 111] on button "show sentence" at bounding box center [487, 113] width 61 height 27
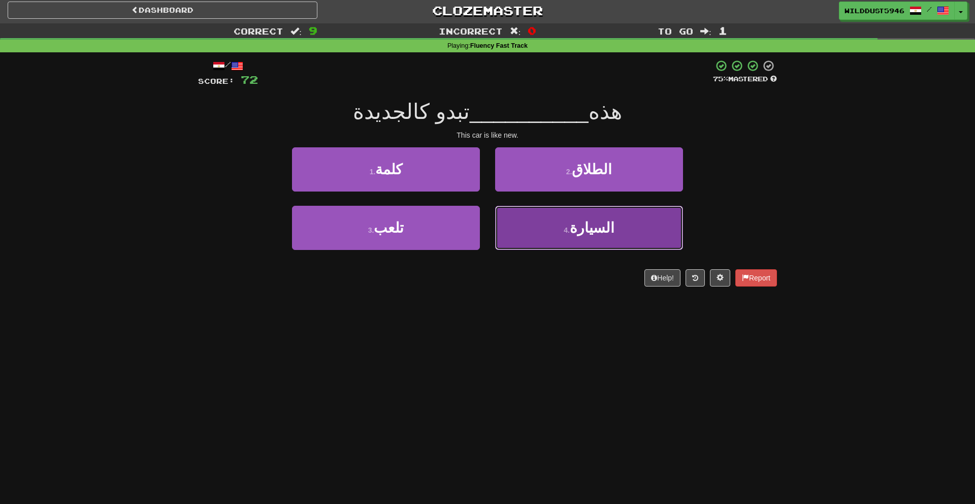
click at [570, 232] on small "4 ." at bounding box center [567, 230] width 6 height 8
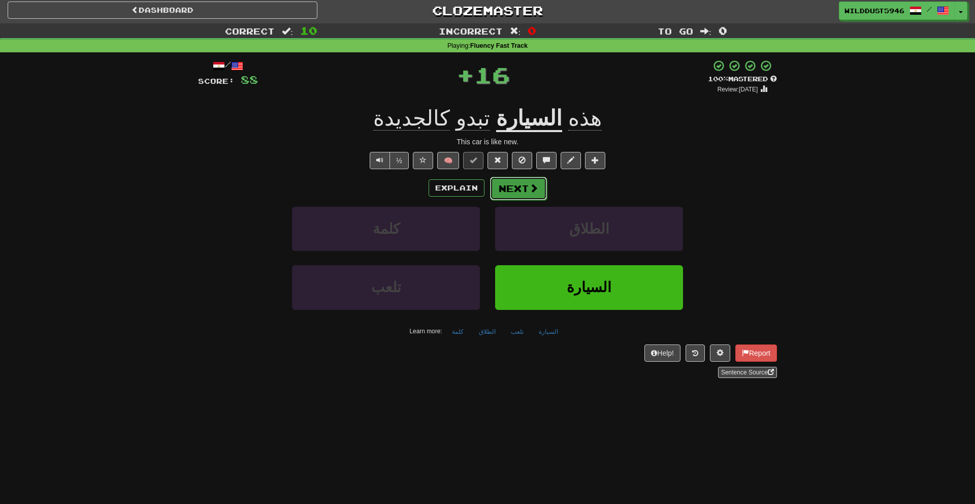
click at [536, 190] on span at bounding box center [533, 187] width 9 height 9
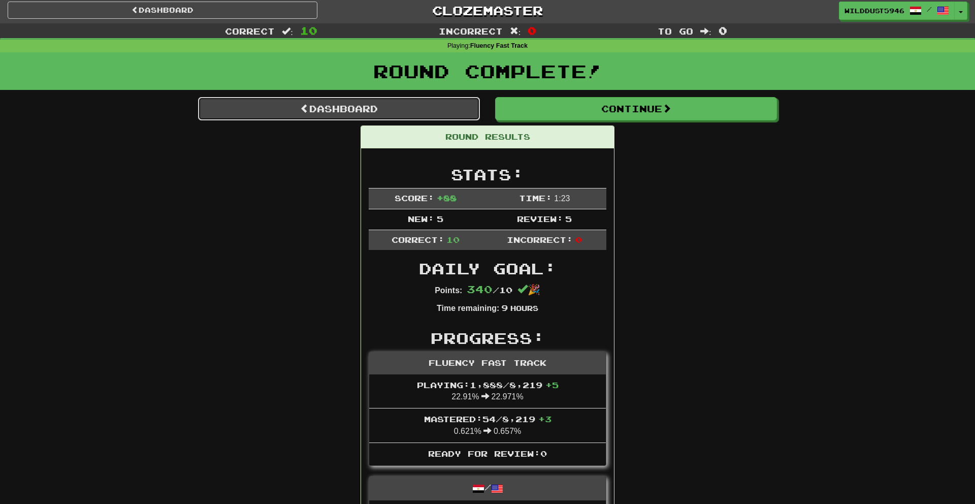
click at [421, 108] on link "Dashboard" at bounding box center [339, 108] width 282 height 23
